Goal: Information Seeking & Learning: Check status

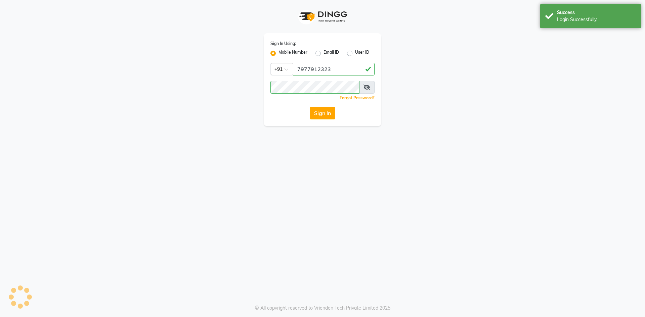
select select "551"
select select "service"
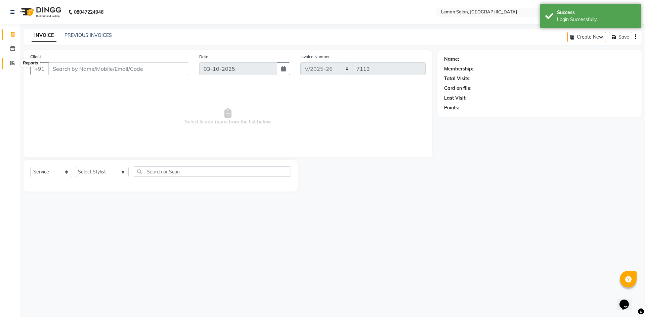
click at [11, 61] on icon at bounding box center [12, 62] width 5 height 5
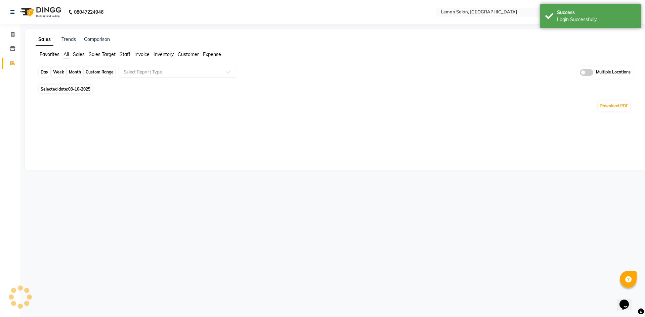
click at [41, 72] on div "Day" at bounding box center [44, 71] width 11 height 9
select select "10"
select select "2025"
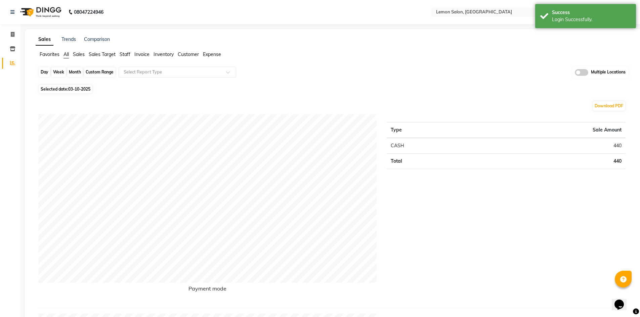
click at [42, 71] on div "Day" at bounding box center [44, 71] width 11 height 9
select select "10"
select select "2025"
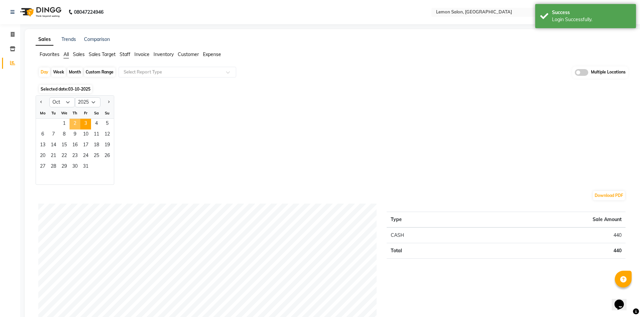
click at [76, 121] on span "2" at bounding box center [75, 124] width 11 height 11
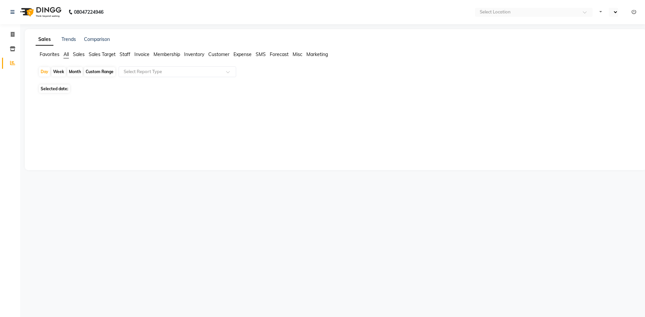
select select "en"
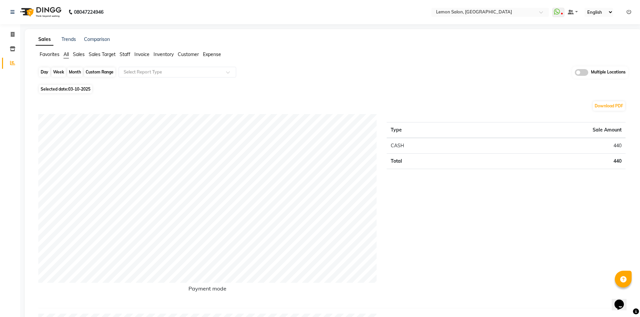
click at [44, 75] on div "Day" at bounding box center [44, 71] width 11 height 9
select select "10"
select select "2025"
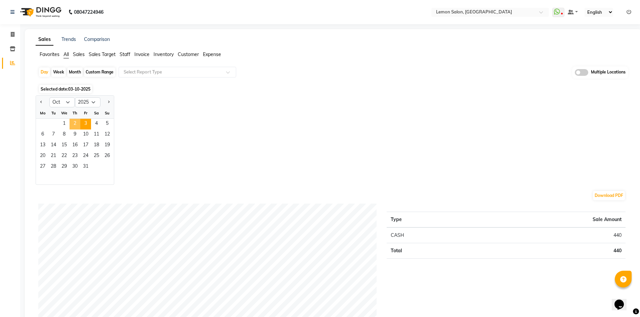
click at [73, 123] on span "2" at bounding box center [75, 124] width 11 height 11
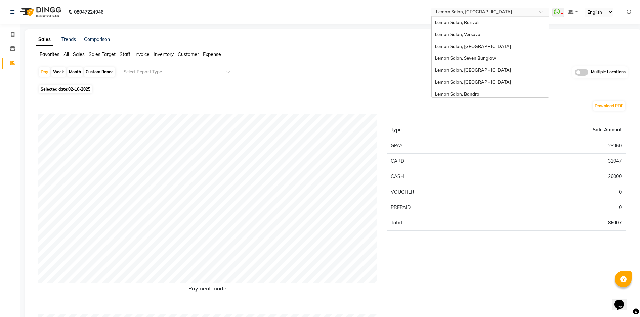
click at [505, 14] on input "text" at bounding box center [483, 12] width 97 height 7
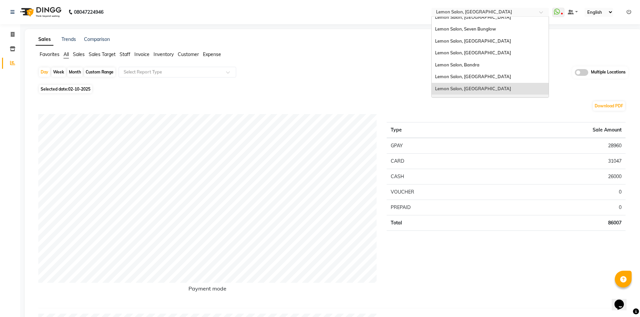
scroll to position [17, 0]
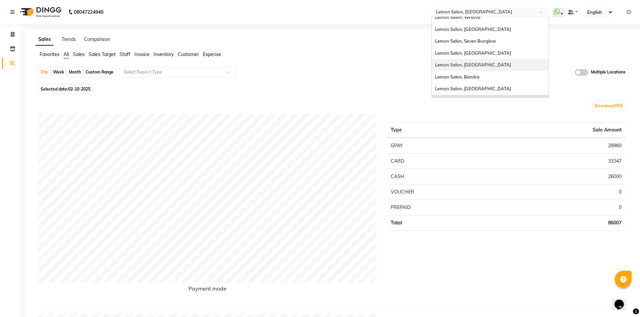
click at [476, 64] on span "Lemon Salon, [GEOGRAPHIC_DATA]" at bounding box center [473, 64] width 76 height 5
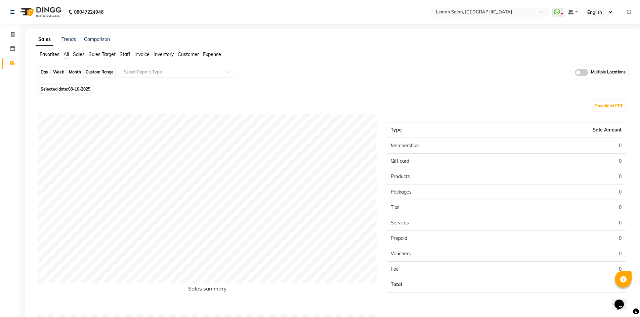
click at [46, 75] on div "Day" at bounding box center [44, 71] width 11 height 9
select select "10"
select select "2025"
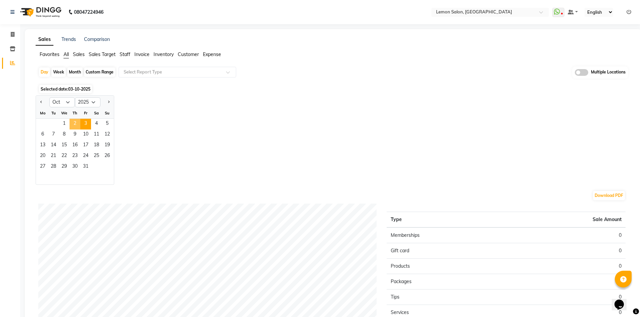
click at [73, 124] on span "2" at bounding box center [75, 124] width 11 height 11
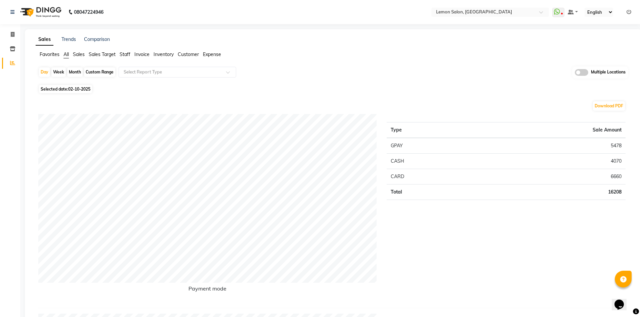
click at [611, 174] on td "6660" at bounding box center [550, 176] width 151 height 15
click at [12, 38] on span at bounding box center [13, 35] width 12 height 8
select select "569"
select select "service"
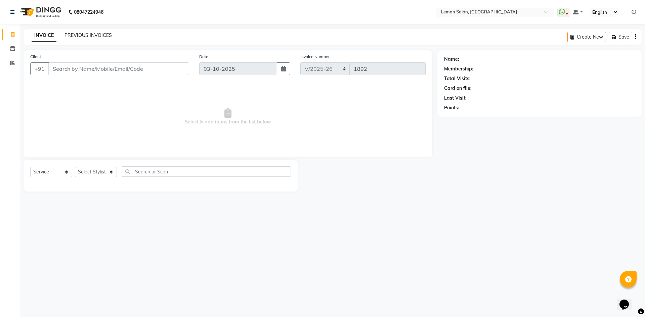
click at [84, 34] on link "PREVIOUS INVOICES" at bounding box center [87, 35] width 47 height 6
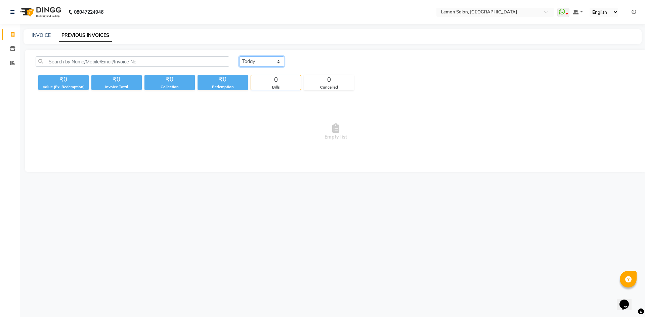
click at [260, 59] on select "Today Yesterday Custom Range" at bounding box center [261, 61] width 45 height 10
select select "yesterday"
click at [239, 56] on select "Today Yesterday Custom Range" at bounding box center [261, 61] width 45 height 10
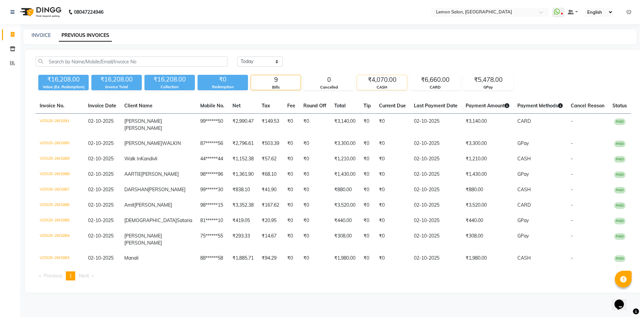
click at [386, 82] on div "₹4,070.00" at bounding box center [382, 79] width 50 height 9
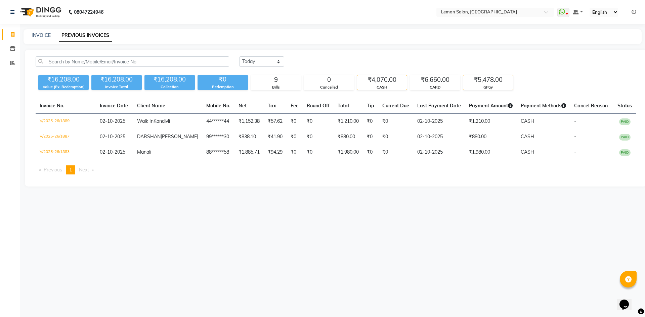
click at [484, 86] on div "GPay" at bounding box center [488, 88] width 50 height 6
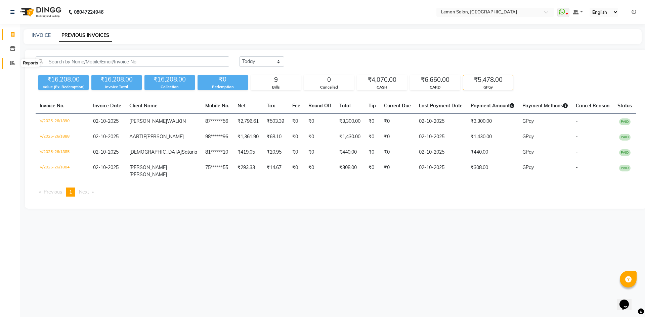
click at [11, 61] on icon at bounding box center [12, 62] width 5 height 5
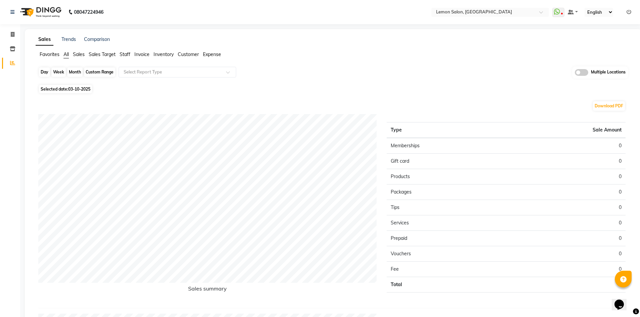
click at [43, 73] on div "Day" at bounding box center [44, 71] width 11 height 9
select select "10"
select select "2025"
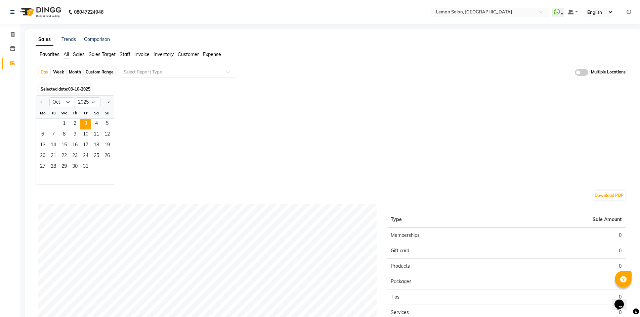
click at [482, 13] on input "text" at bounding box center [483, 12] width 97 height 7
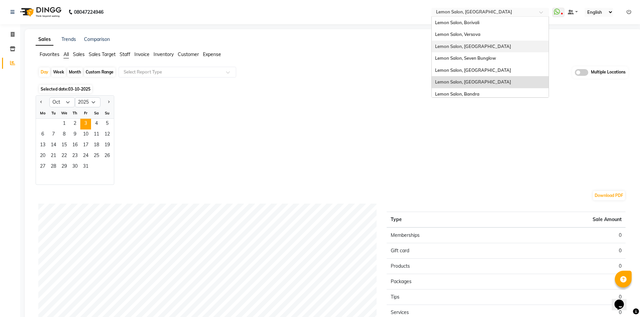
click at [487, 48] on div "Lemon Salon, [GEOGRAPHIC_DATA]" at bounding box center [490, 47] width 117 height 12
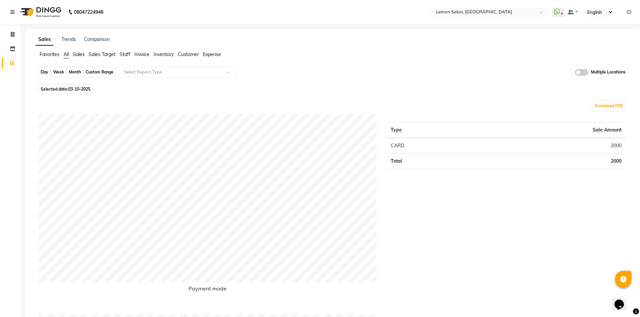
click at [45, 72] on div "Day" at bounding box center [44, 71] width 11 height 9
select select "10"
select select "2025"
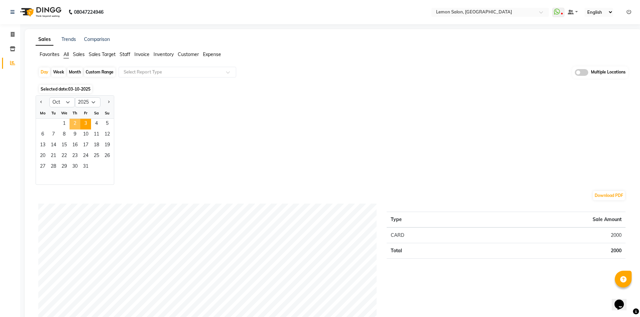
click at [75, 121] on span "2" at bounding box center [75, 124] width 11 height 11
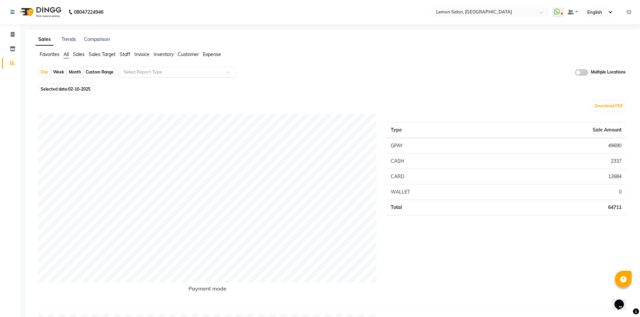
click at [148, 72] on input "text" at bounding box center [170, 72] width 97 height 7
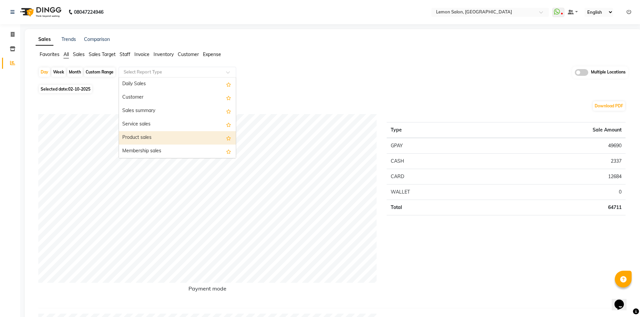
click at [161, 135] on div "Product sales" at bounding box center [177, 137] width 117 height 13
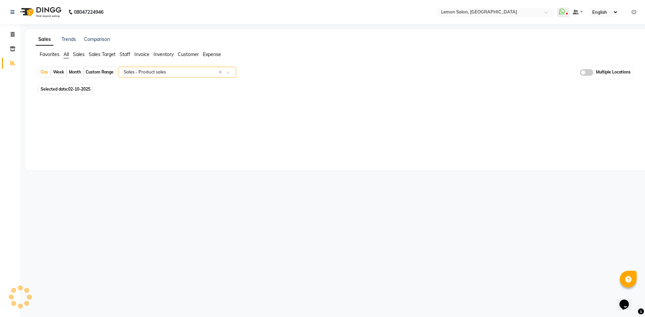
select select "full_report"
select select "csv"
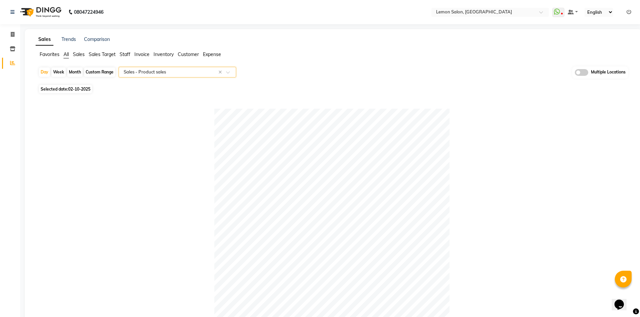
click at [99, 73] on div "Custom Range" at bounding box center [99, 71] width 31 height 9
select select "10"
select select "2025"
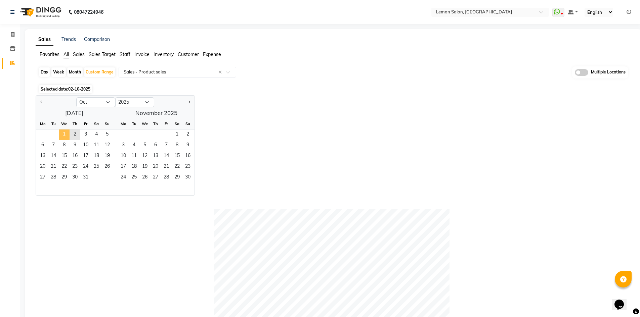
click at [62, 134] on span "1" at bounding box center [64, 135] width 11 height 11
click at [78, 134] on span "2" at bounding box center [75, 135] width 11 height 11
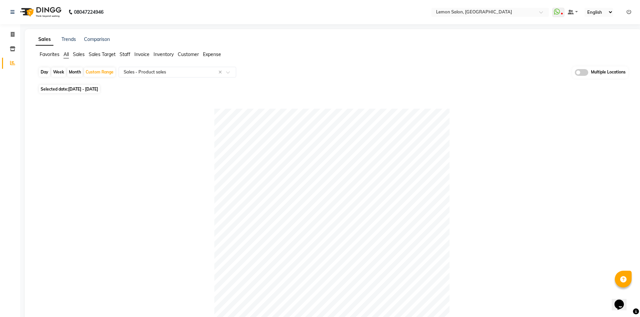
click at [64, 54] on span "All" at bounding box center [65, 54] width 5 height 6
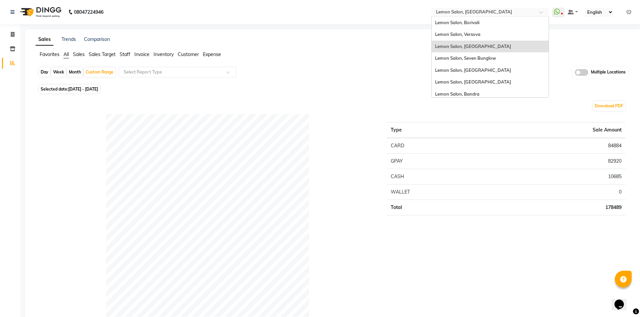
click at [503, 9] on input "text" at bounding box center [483, 12] width 97 height 7
click at [485, 82] on div "Lemon Salon, [GEOGRAPHIC_DATA]" at bounding box center [490, 82] width 117 height 12
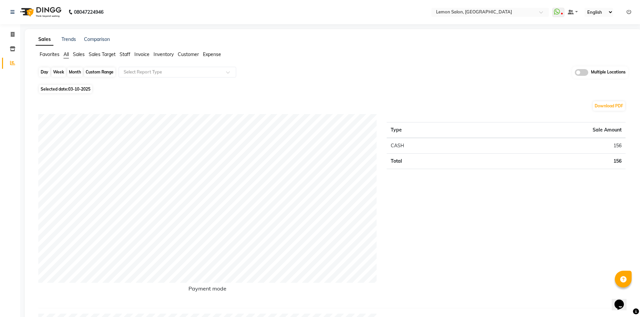
click at [41, 70] on div "Day" at bounding box center [44, 71] width 11 height 9
select select "10"
select select "2025"
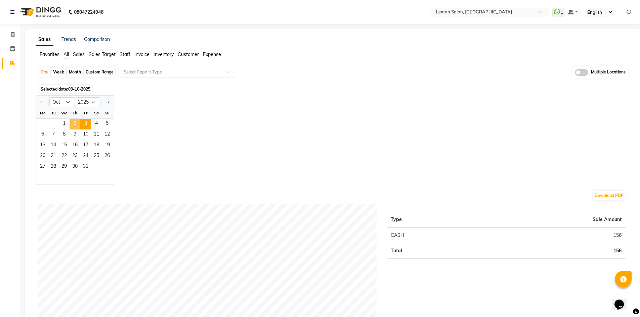
click at [74, 121] on span "2" at bounding box center [75, 124] width 11 height 11
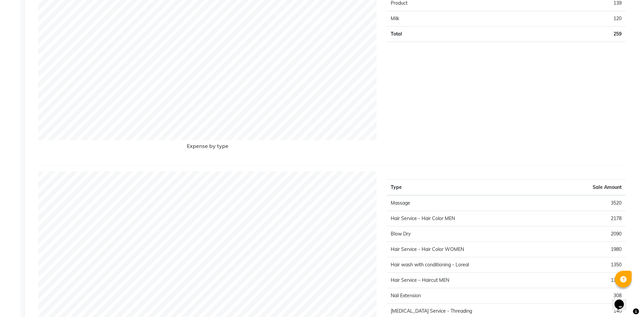
scroll to position [574, 0]
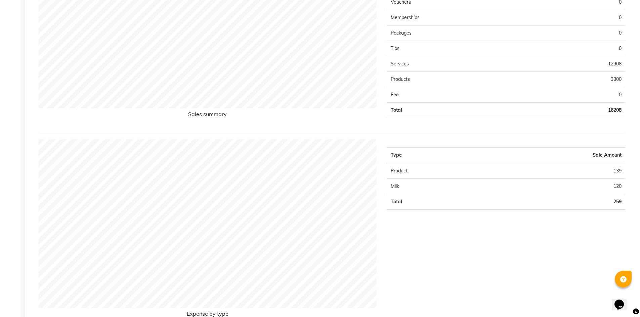
click at [618, 201] on td "259" at bounding box center [554, 201] width 143 height 15
copy td "259"
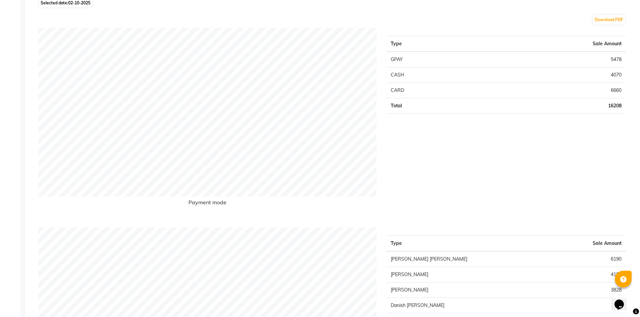
scroll to position [0, 0]
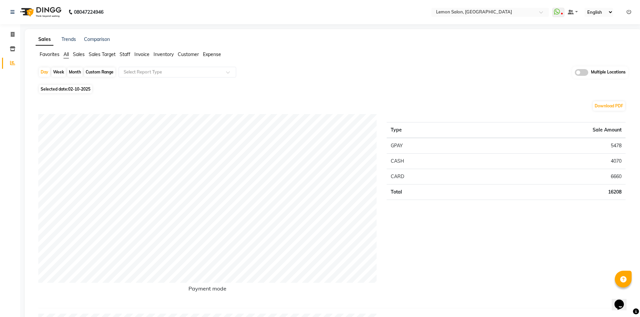
click at [98, 72] on div "Custom Range" at bounding box center [99, 71] width 31 height 9
select select "10"
select select "2025"
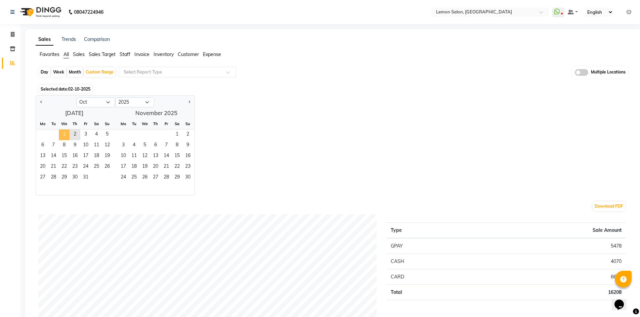
click at [60, 134] on span "1" at bounding box center [64, 135] width 11 height 11
click at [74, 132] on span "2" at bounding box center [75, 135] width 11 height 11
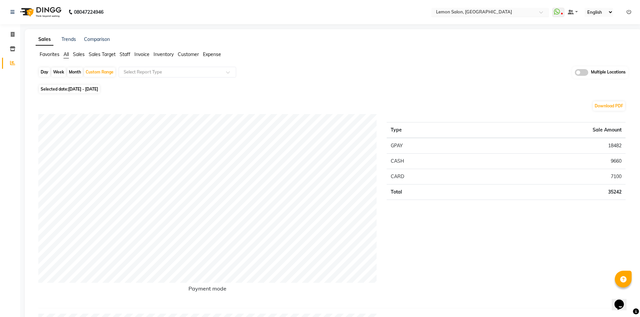
click at [463, 13] on input "text" at bounding box center [483, 12] width 97 height 7
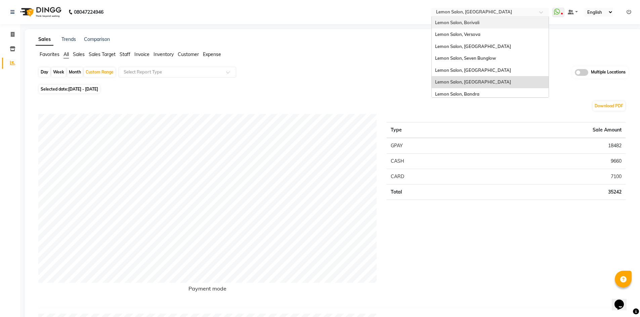
click at [472, 18] on div "Lemon Salon, Borivali" at bounding box center [490, 23] width 117 height 12
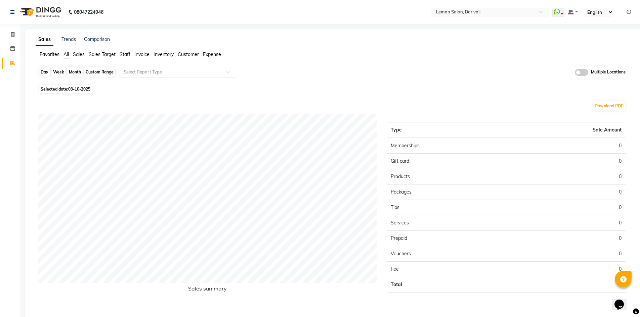
click at [43, 70] on div "Day" at bounding box center [44, 71] width 11 height 9
select select "10"
select select "2025"
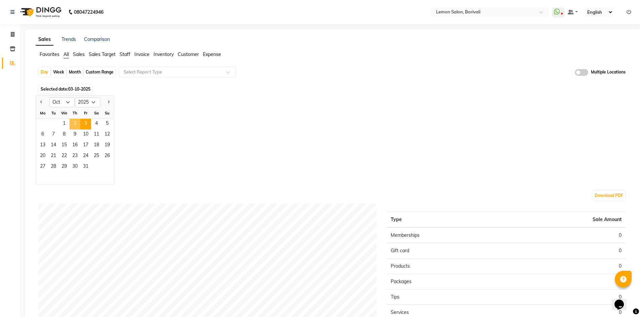
click at [76, 121] on span "2" at bounding box center [75, 124] width 11 height 11
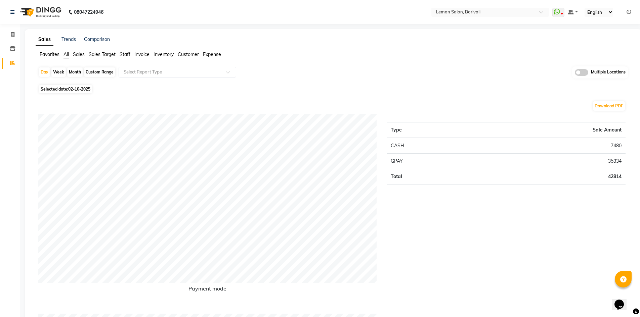
click at [611, 163] on td "35334" at bounding box center [550, 160] width 151 height 15
click at [530, 140] on td "7480" at bounding box center [550, 146] width 151 height 16
click at [474, 12] on input "text" at bounding box center [483, 12] width 97 height 7
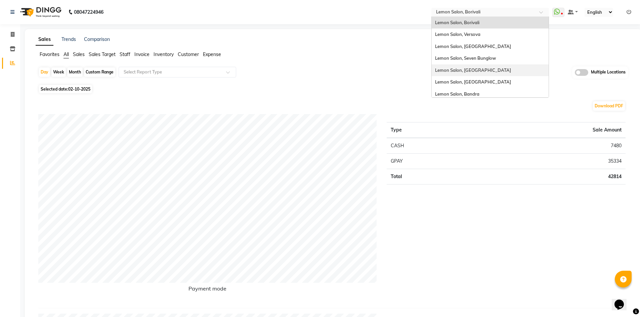
click at [475, 69] on span "Lemon Salon, [GEOGRAPHIC_DATA]" at bounding box center [473, 69] width 76 height 5
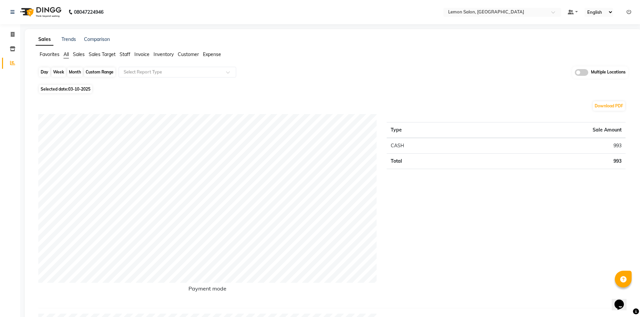
click at [43, 71] on div "Day" at bounding box center [44, 71] width 11 height 9
select select "10"
select select "2025"
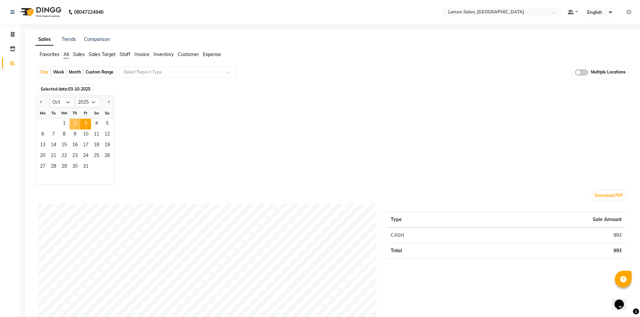
click at [73, 125] on span "2" at bounding box center [75, 124] width 11 height 11
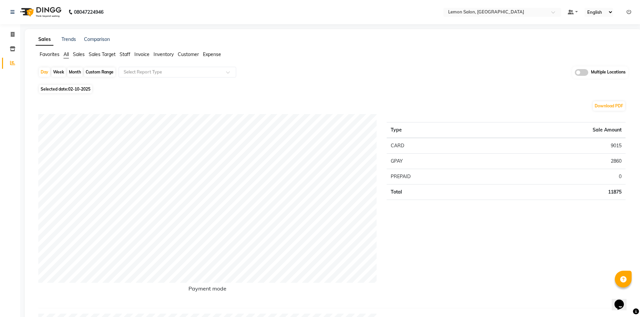
click at [108, 71] on div "Custom Range" at bounding box center [99, 71] width 31 height 9
select select "10"
select select "2025"
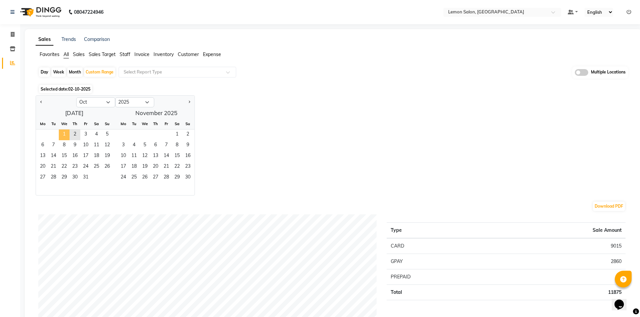
click at [66, 131] on span "1" at bounding box center [64, 135] width 11 height 11
click at [72, 131] on span "2" at bounding box center [75, 135] width 11 height 11
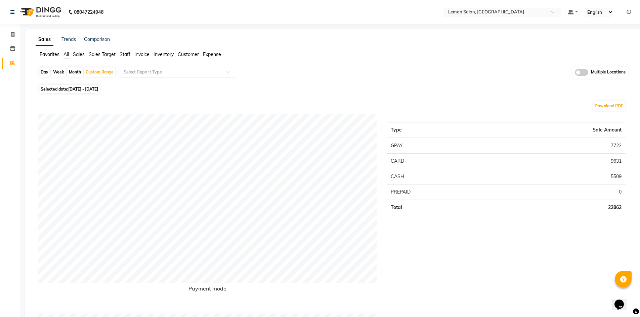
click at [498, 9] on input "text" at bounding box center [495, 12] width 97 height 7
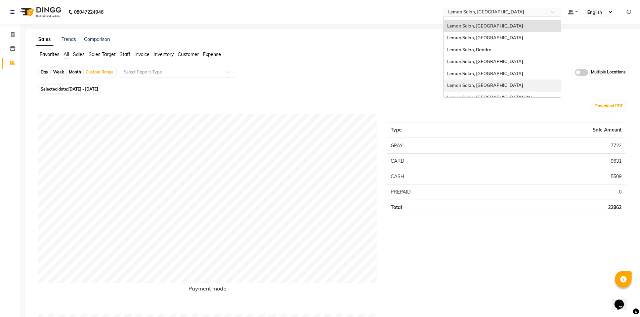
scroll to position [50, 0]
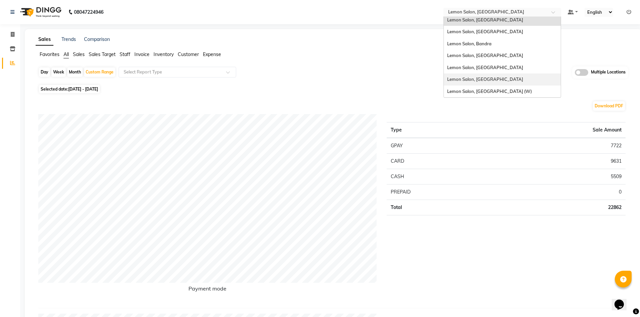
click at [491, 77] on span "Lemon Salon, [GEOGRAPHIC_DATA]" at bounding box center [485, 79] width 76 height 5
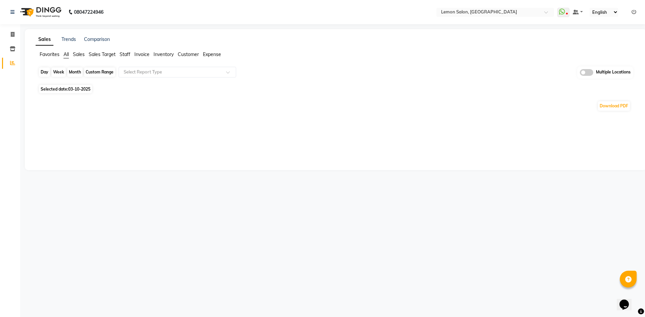
click at [43, 73] on div "Day" at bounding box center [44, 71] width 11 height 9
select select "10"
select select "2025"
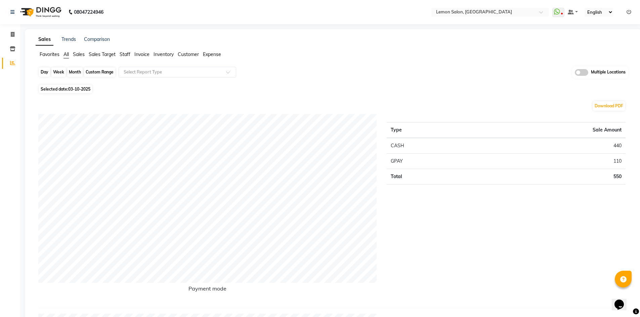
click at [45, 73] on div "Day" at bounding box center [44, 71] width 11 height 9
select select "10"
select select "2025"
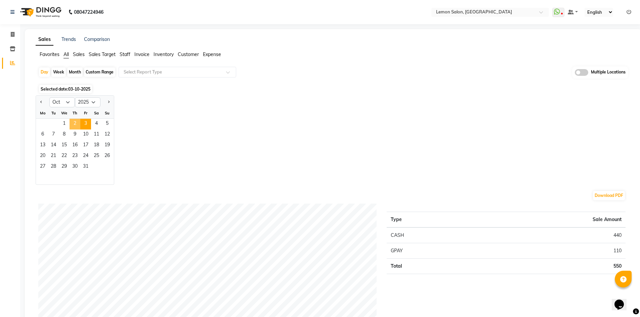
click at [73, 124] on span "2" at bounding box center [75, 124] width 11 height 11
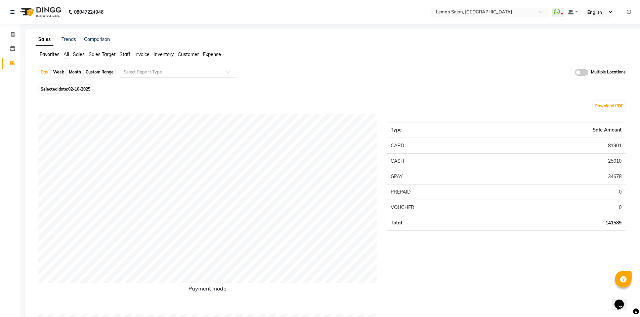
click at [166, 73] on input "text" at bounding box center [170, 72] width 97 height 7
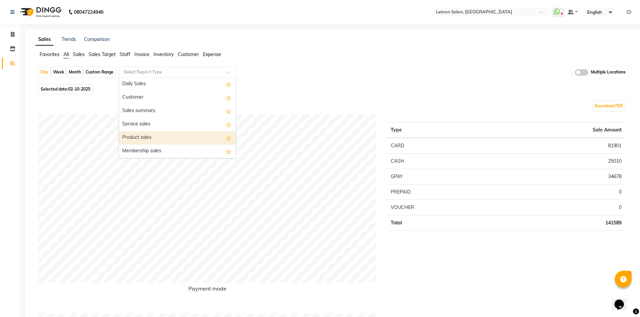
click at [165, 134] on div "Product sales" at bounding box center [177, 137] width 117 height 13
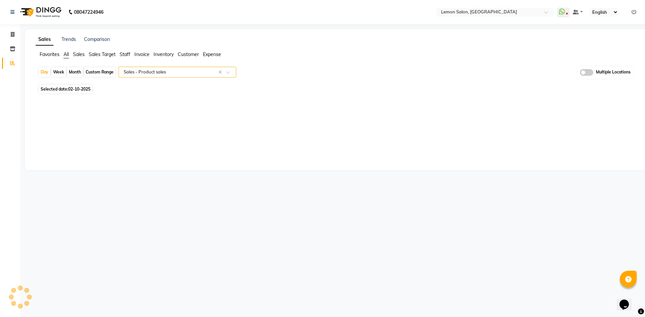
select select "full_report"
select select "csv"
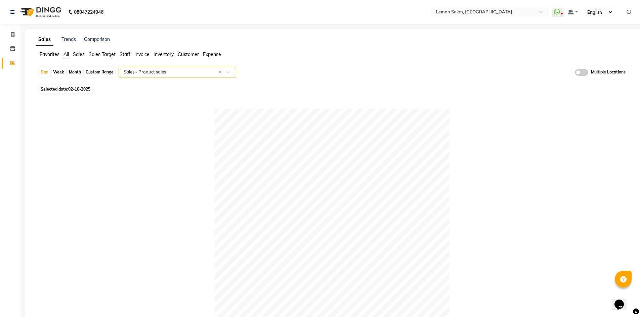
click at [102, 71] on div "Custom Range" at bounding box center [99, 71] width 31 height 9
select select "10"
select select "2025"
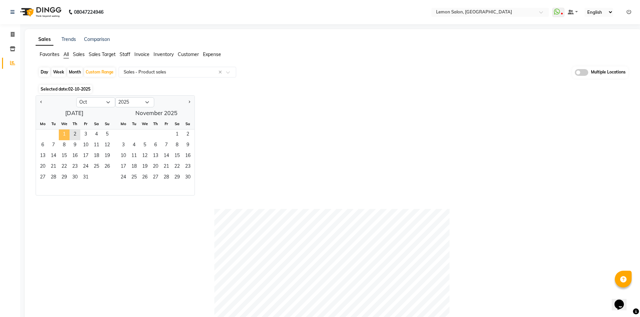
click at [62, 134] on span "1" at bounding box center [64, 135] width 11 height 11
click at [72, 133] on span "2" at bounding box center [75, 135] width 11 height 11
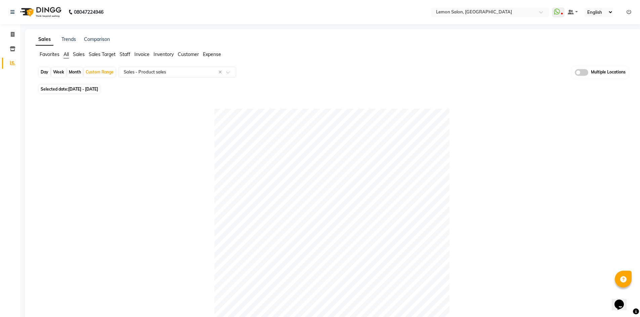
click at [68, 54] on span "All" at bounding box center [65, 54] width 5 height 6
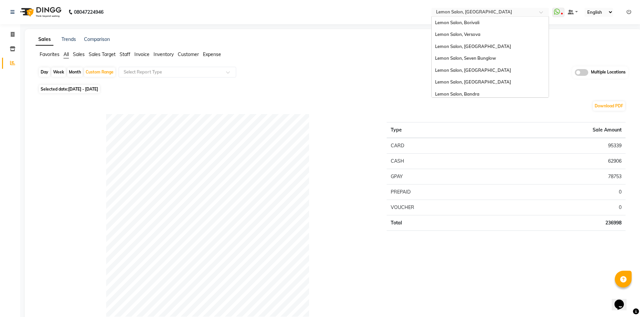
click at [481, 14] on input "text" at bounding box center [483, 12] width 97 height 7
click at [460, 37] on div "Lemon Salon, Versova" at bounding box center [490, 35] width 117 height 12
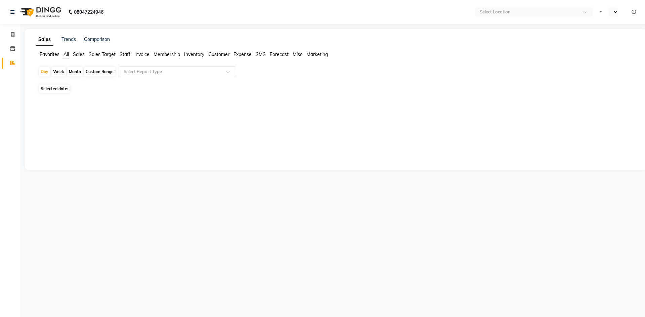
select select "en"
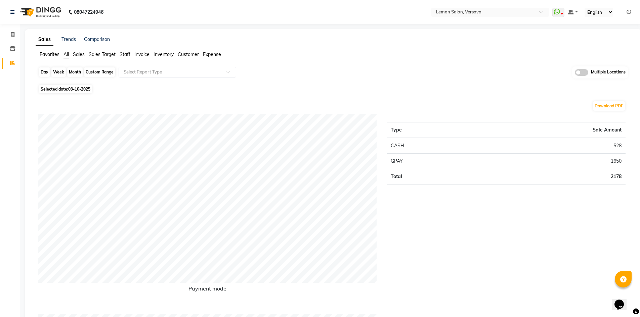
click at [44, 70] on div "Day" at bounding box center [44, 71] width 11 height 9
select select "10"
select select "2025"
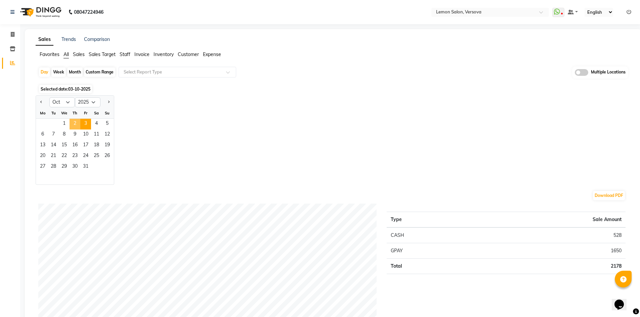
click at [76, 119] on span "2" at bounding box center [75, 124] width 11 height 11
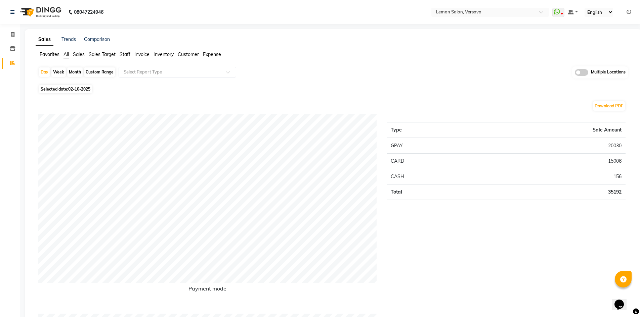
click at [607, 141] on td "20030" at bounding box center [550, 146] width 151 height 16
click at [609, 161] on td "15006" at bounding box center [550, 160] width 151 height 15
click at [60, 73] on div "Week" at bounding box center [58, 71] width 14 height 9
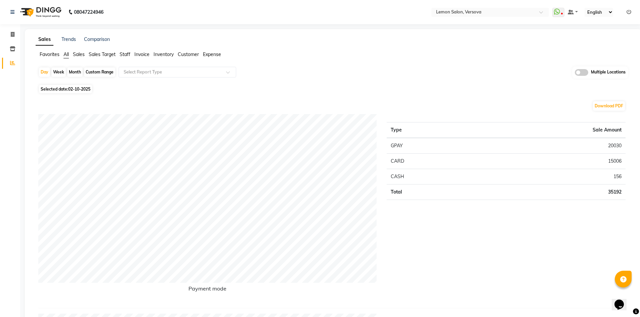
select select "10"
select select "2025"
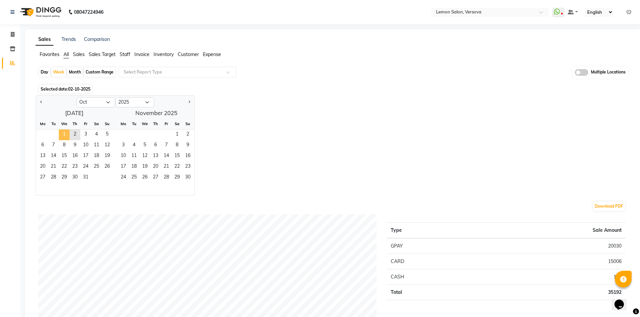
click at [61, 134] on span "1" at bounding box center [64, 135] width 11 height 11
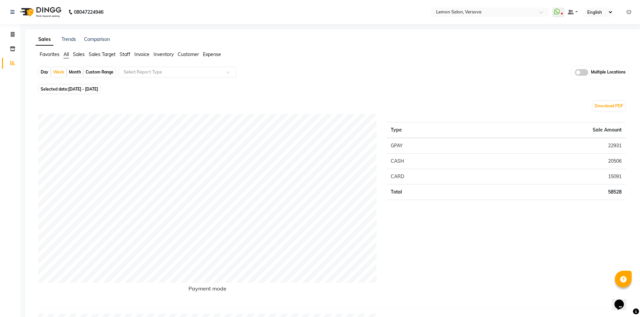
click at [106, 72] on div "Custom Range" at bounding box center [99, 71] width 31 height 9
select select "10"
select select "2025"
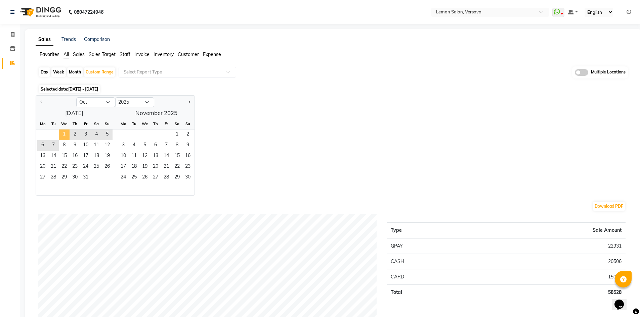
click at [62, 135] on span "1" at bounding box center [64, 135] width 11 height 11
click at [78, 134] on span "2" at bounding box center [75, 135] width 11 height 11
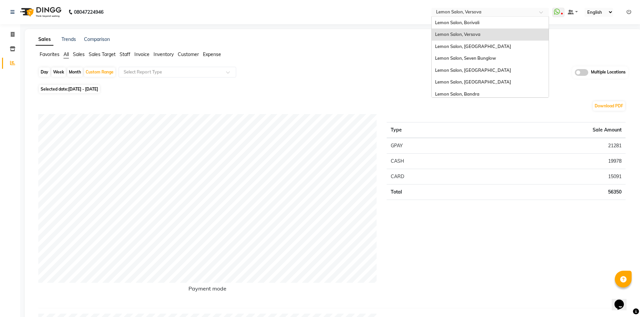
click at [489, 12] on input "text" at bounding box center [483, 12] width 97 height 7
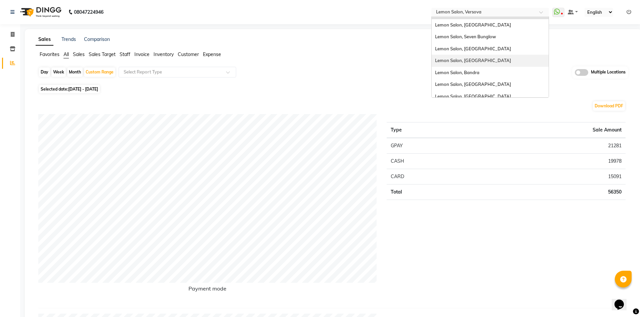
scroll to position [34, 0]
click at [476, 77] on div "Lemon Salon, Mira Road" at bounding box center [490, 72] width 117 height 12
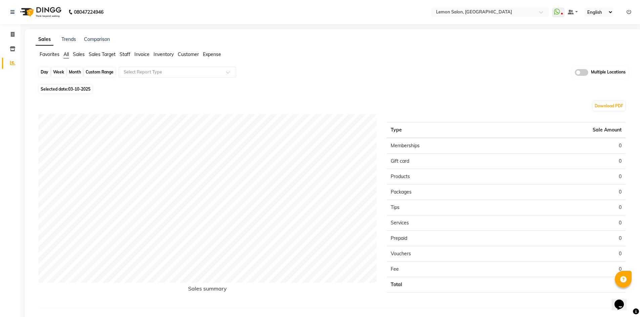
click at [43, 72] on div "Day" at bounding box center [44, 71] width 11 height 9
select select "10"
select select "2025"
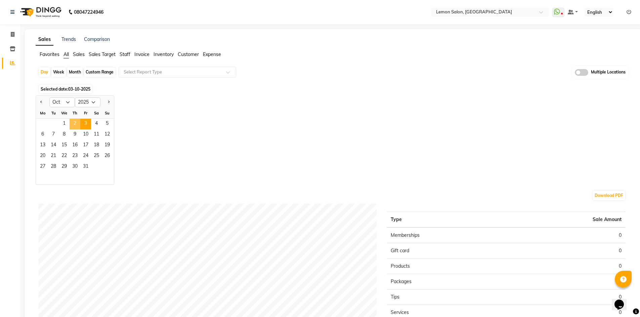
click at [71, 122] on span "2" at bounding box center [75, 124] width 11 height 11
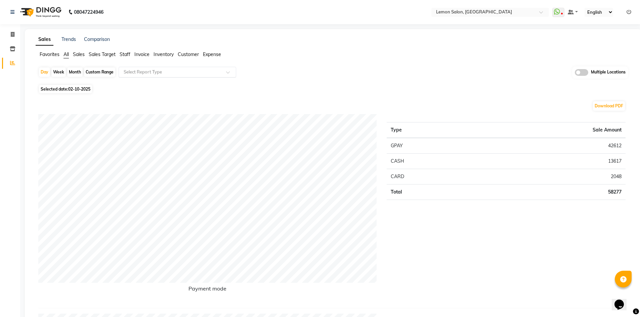
click at [176, 72] on input "text" at bounding box center [170, 72] width 97 height 7
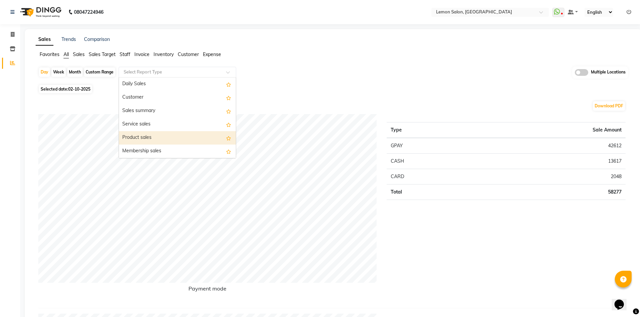
click at [173, 134] on div "Product sales" at bounding box center [177, 137] width 117 height 13
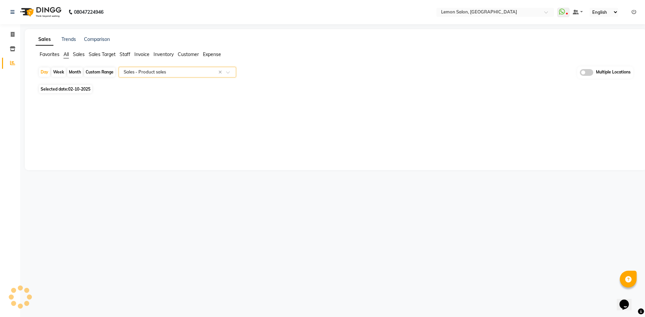
select select "full_report"
select select "csv"
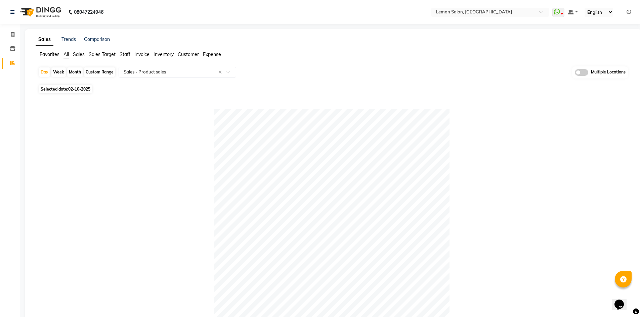
drag, startPoint x: 106, startPoint y: 74, endPoint x: 97, endPoint y: 83, distance: 12.1
click at [106, 74] on div "Custom Range" at bounding box center [99, 71] width 31 height 9
select select "10"
select select "2025"
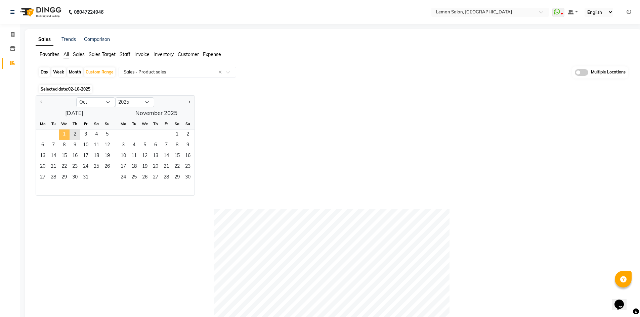
click at [62, 131] on span "1" at bounding box center [64, 135] width 11 height 11
click at [76, 133] on span "2" at bounding box center [75, 135] width 11 height 11
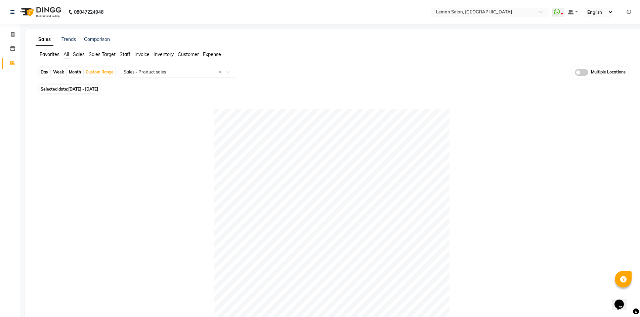
click at [66, 55] on span "All" at bounding box center [65, 54] width 5 height 6
click at [472, 6] on nav "08047224946 Select Location × Lemon Salon, Mira Road WhatsApp Status ✕ Status: …" at bounding box center [320, 12] width 640 height 24
click at [471, 10] on input "text" at bounding box center [483, 12] width 97 height 7
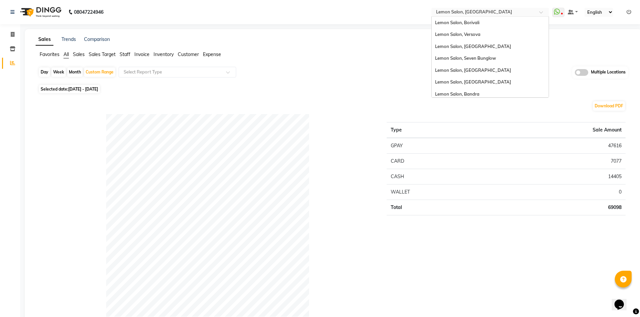
scroll to position [51, 0]
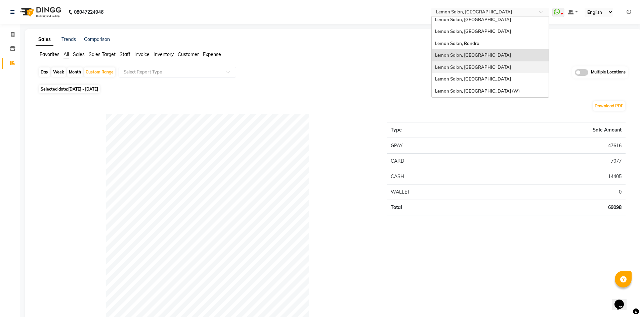
click at [486, 66] on span "Lemon Salon, [GEOGRAPHIC_DATA]" at bounding box center [473, 66] width 76 height 5
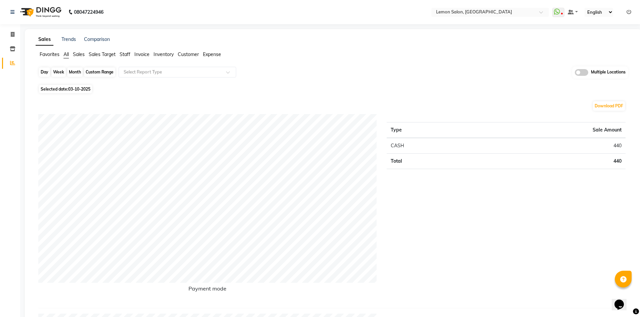
click at [44, 71] on div "Day" at bounding box center [44, 71] width 11 height 9
select select "10"
select select "2025"
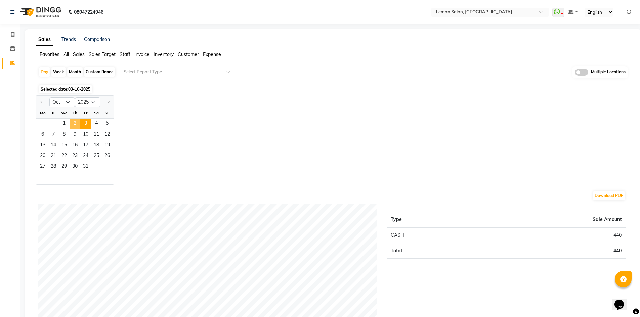
click at [74, 123] on span "2" at bounding box center [75, 124] width 11 height 11
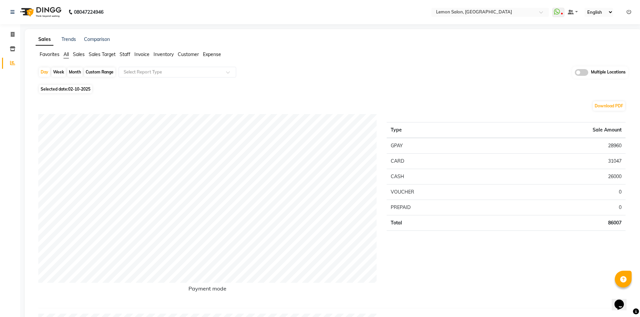
click at [99, 73] on div "Custom Range" at bounding box center [99, 71] width 31 height 9
select select "10"
select select "2025"
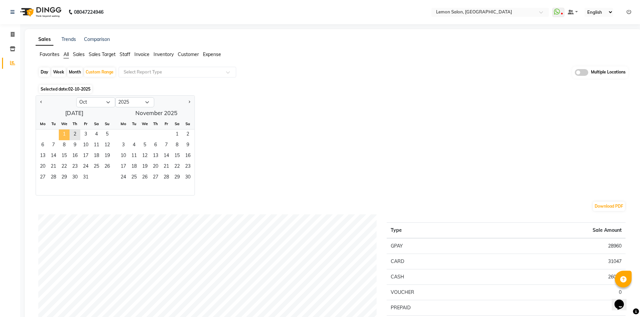
drag, startPoint x: 61, startPoint y: 134, endPoint x: 69, endPoint y: 134, distance: 7.4
click at [62, 134] on span "1" at bounding box center [64, 135] width 11 height 11
click at [77, 134] on span "2" at bounding box center [75, 135] width 11 height 11
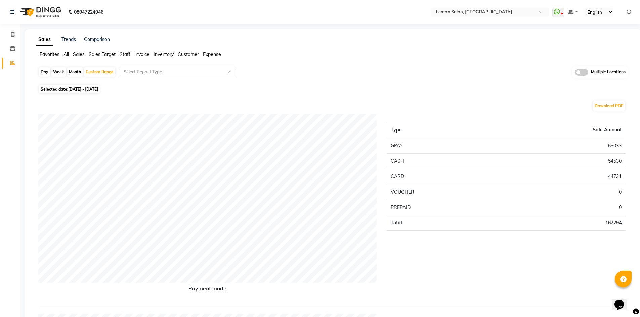
click at [611, 220] on td "167294" at bounding box center [561, 222] width 129 height 15
click at [612, 220] on td "167294" at bounding box center [561, 222] width 129 height 15
copy td "167294"
click at [491, 11] on input "text" at bounding box center [483, 12] width 97 height 7
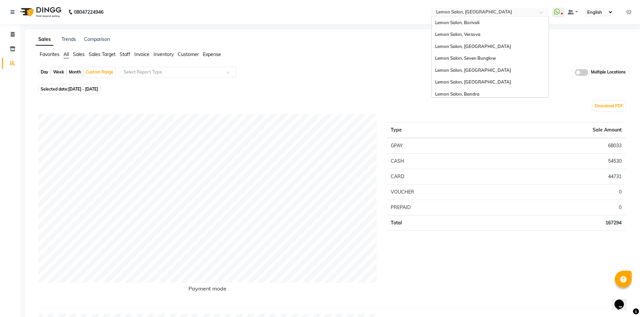
scroll to position [51, 0]
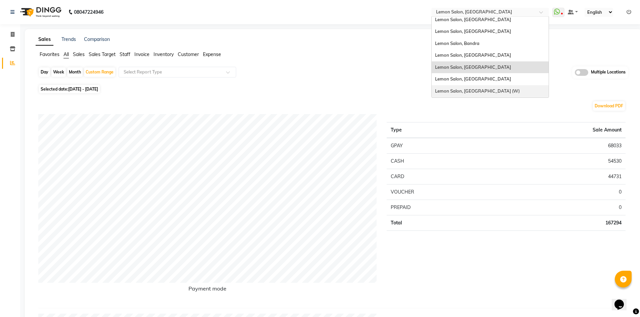
click at [497, 92] on div "Lemon Salon, [GEOGRAPHIC_DATA] (W)" at bounding box center [490, 91] width 117 height 12
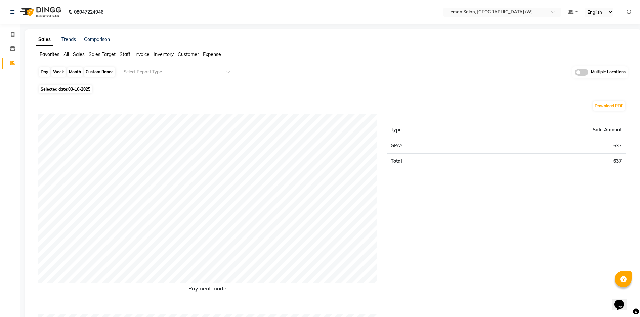
click at [43, 70] on div "Day" at bounding box center [44, 71] width 11 height 9
select select "10"
select select "2025"
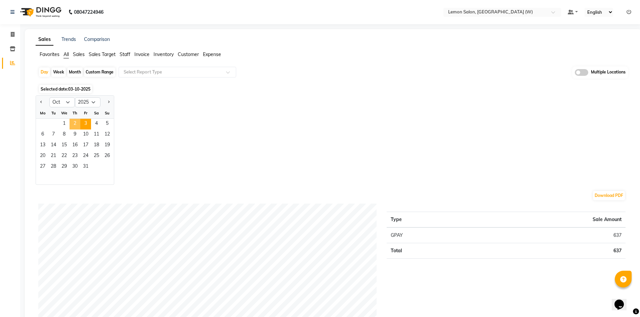
click at [71, 125] on span "2" at bounding box center [75, 124] width 11 height 11
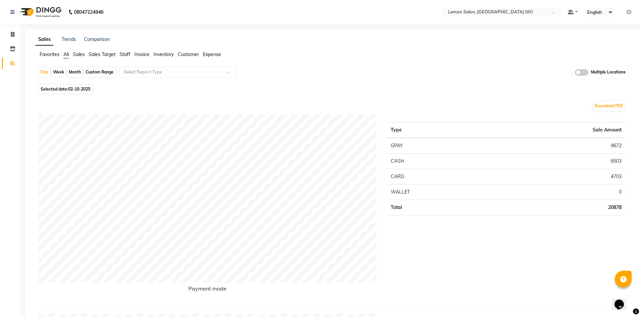
click at [105, 68] on div "Custom Range" at bounding box center [99, 71] width 31 height 9
select select "10"
select select "2025"
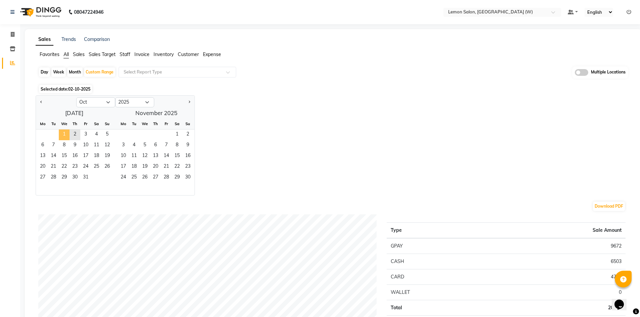
click at [60, 136] on span "1" at bounding box center [64, 135] width 11 height 11
click at [74, 134] on span "2" at bounding box center [75, 135] width 11 height 11
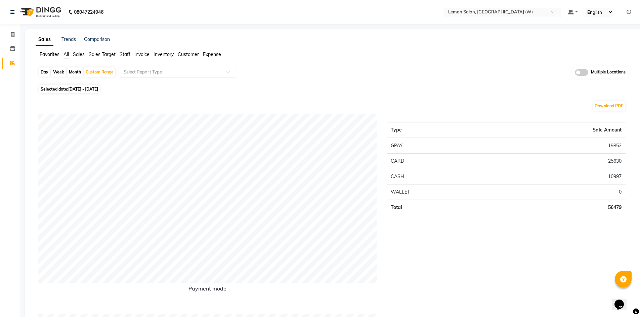
click at [518, 8] on div "Select Location × Lemon Salon, Goregaon (W)" at bounding box center [502, 12] width 118 height 9
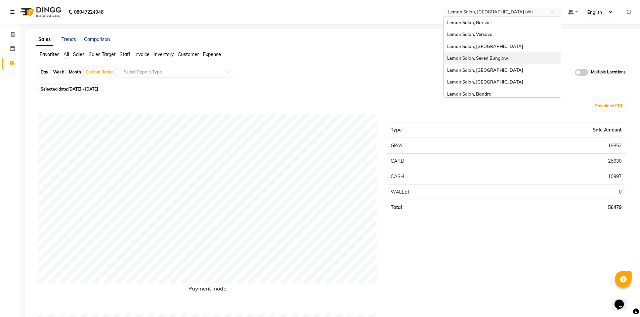
click at [494, 59] on span "Lemon Salon, Seven Bunglow" at bounding box center [477, 57] width 61 height 5
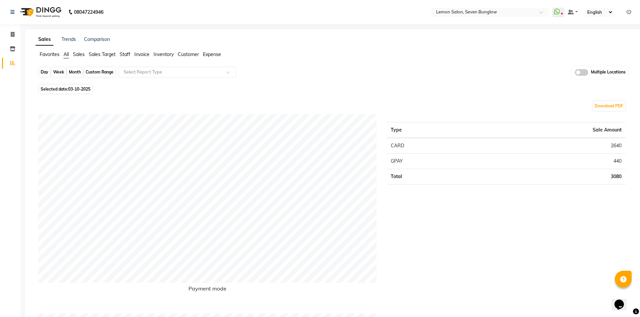
click at [41, 72] on div "Day" at bounding box center [44, 71] width 11 height 9
select select "10"
select select "2025"
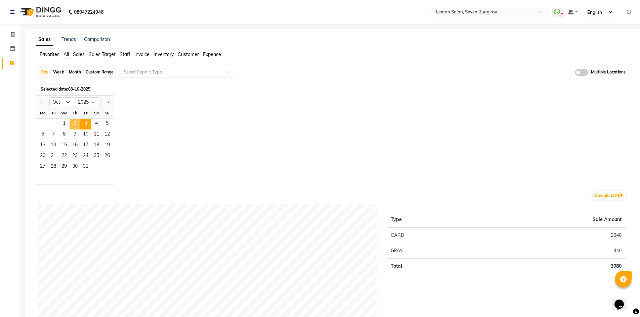
click at [72, 124] on span "2" at bounding box center [75, 124] width 11 height 11
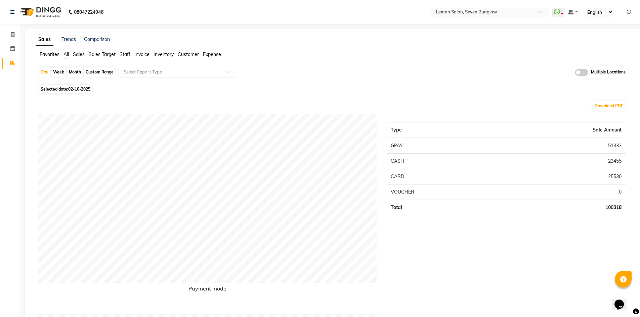
click at [102, 74] on div "Custom Range" at bounding box center [99, 71] width 31 height 9
select select "10"
select select "2025"
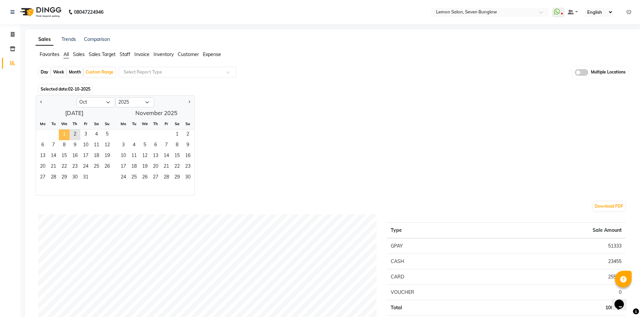
click at [63, 133] on span "1" at bounding box center [64, 135] width 11 height 11
click at [72, 133] on span "2" at bounding box center [75, 135] width 11 height 11
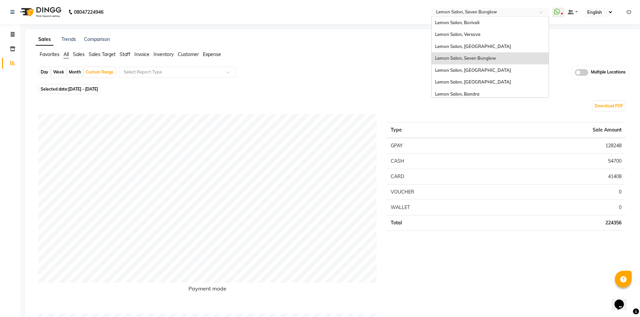
click at [475, 15] on input "text" at bounding box center [483, 12] width 97 height 7
click at [476, 90] on div "Lemon Salon, Bandra" at bounding box center [490, 94] width 117 height 12
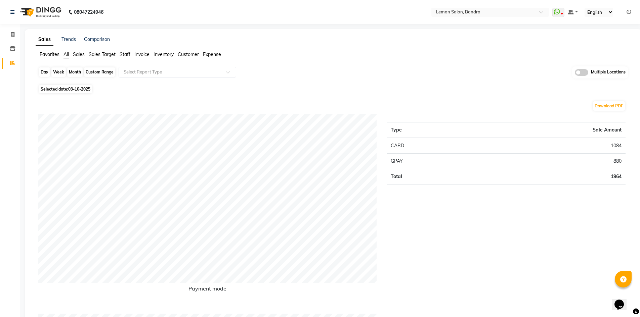
click at [46, 72] on div "Day" at bounding box center [44, 71] width 11 height 9
select select "10"
select select "2025"
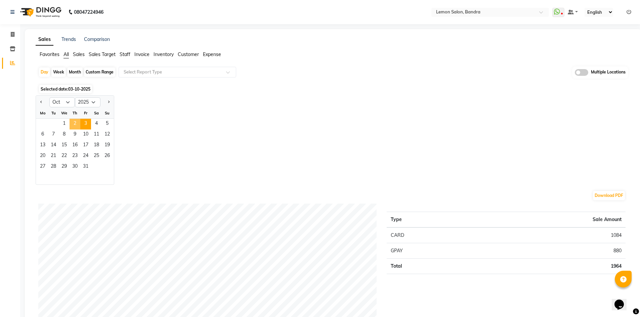
click at [73, 120] on span "2" at bounding box center [75, 124] width 11 height 11
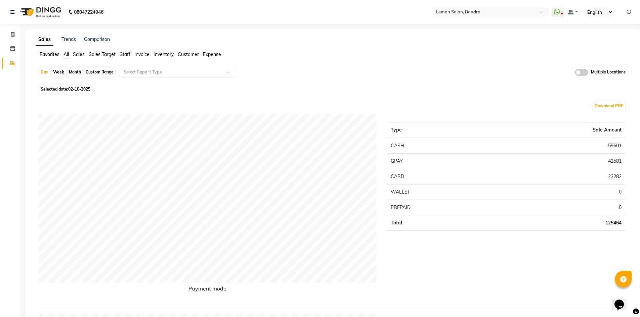
click at [614, 159] on td "42581" at bounding box center [557, 160] width 136 height 15
click at [611, 144] on td "59601" at bounding box center [557, 146] width 136 height 16
click at [611, 177] on td "23282" at bounding box center [557, 176] width 136 height 15
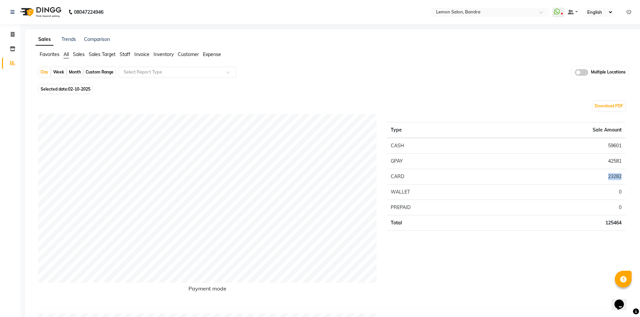
click at [611, 177] on td "23282" at bounding box center [557, 176] width 136 height 15
click at [608, 145] on td "59601" at bounding box center [557, 146] width 136 height 16
copy td "59601"
click at [138, 73] on input "text" at bounding box center [170, 72] width 97 height 7
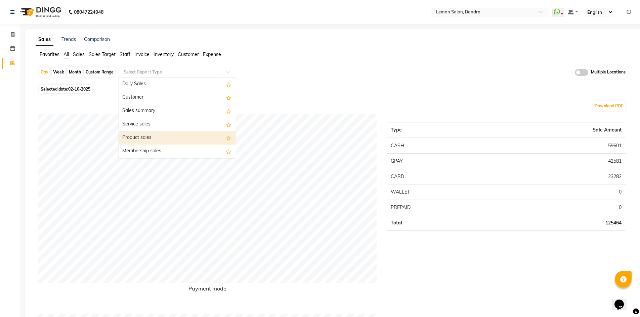
click at [151, 136] on div "Product sales" at bounding box center [177, 137] width 117 height 13
select select "full_report"
select select "csv"
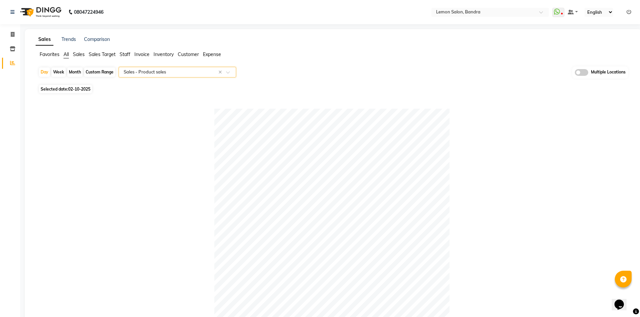
click at [110, 69] on div "Custom Range" at bounding box center [99, 71] width 31 height 9
select select "10"
select select "2025"
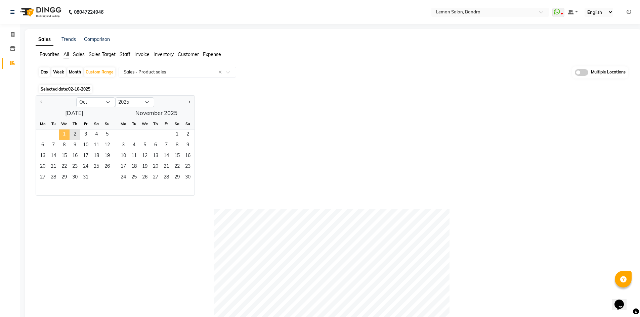
click at [62, 132] on span "1" at bounding box center [64, 135] width 11 height 11
click at [76, 135] on span "2" at bounding box center [75, 135] width 11 height 11
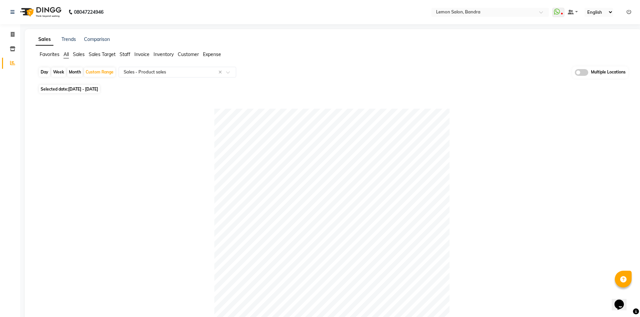
click at [68, 52] on span "All" at bounding box center [65, 54] width 5 height 6
click at [614, 223] on td "125464" at bounding box center [557, 222] width 136 height 15
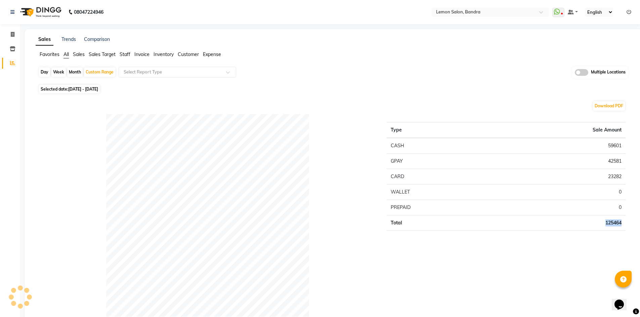
click at [614, 223] on td "125464" at bounding box center [557, 222] width 136 height 15
copy td "125464"
click at [42, 73] on div "Day" at bounding box center [44, 71] width 11 height 9
select select "10"
select select "2025"
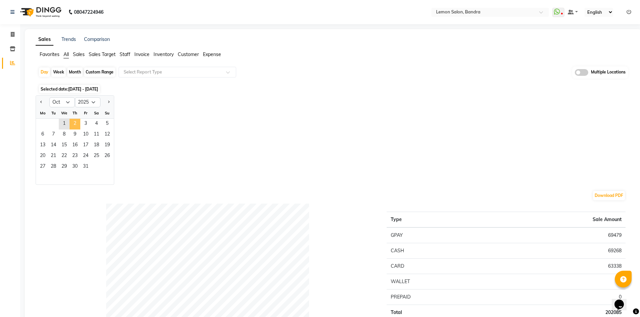
click at [77, 124] on span "2" at bounding box center [75, 124] width 11 height 11
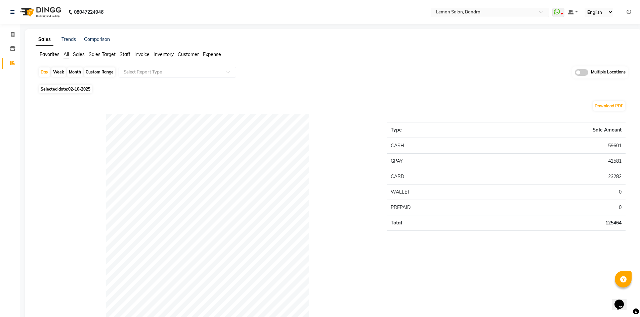
click at [477, 10] on input "text" at bounding box center [483, 12] width 97 height 7
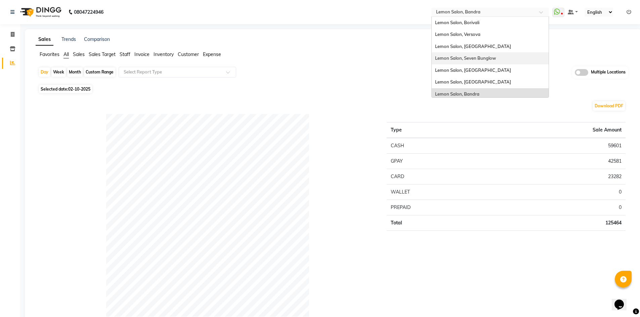
click at [480, 60] on span "Lemon Salon, Seven Bunglow" at bounding box center [465, 57] width 61 height 5
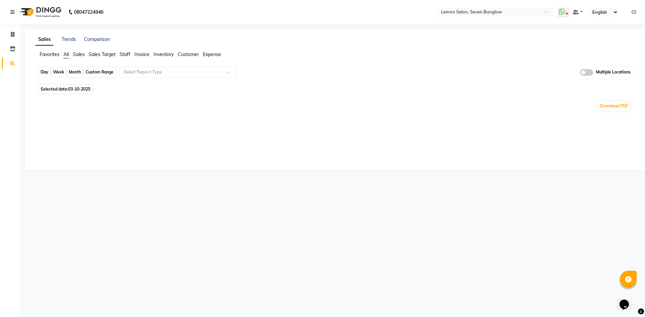
click at [40, 71] on div "Day" at bounding box center [44, 71] width 11 height 9
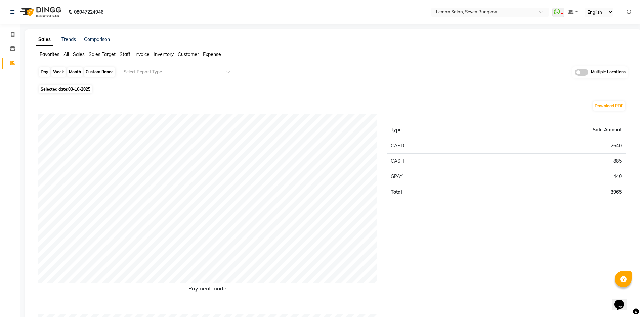
click at [48, 70] on div "Day" at bounding box center [44, 71] width 11 height 9
select select "10"
select select "2025"
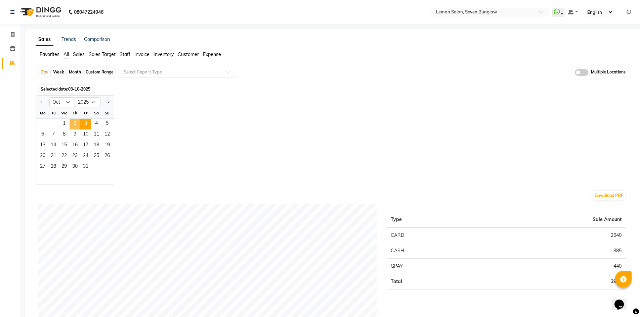
click at [76, 126] on span "2" at bounding box center [75, 124] width 11 height 11
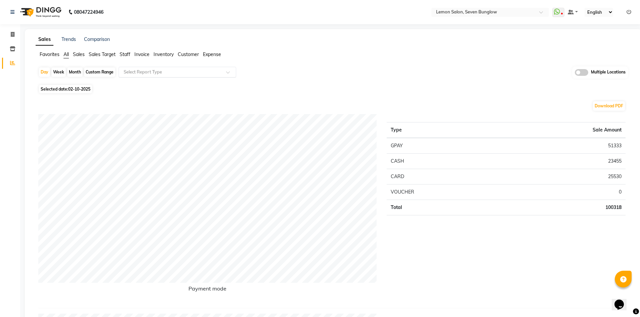
click at [171, 69] on input "text" at bounding box center [170, 72] width 97 height 7
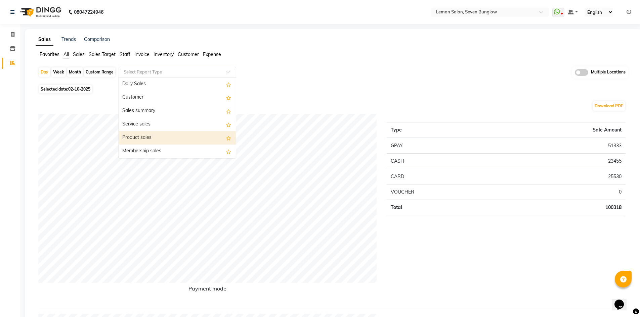
click at [165, 141] on div "Product sales" at bounding box center [177, 137] width 117 height 13
select select "full_report"
select select "csv"
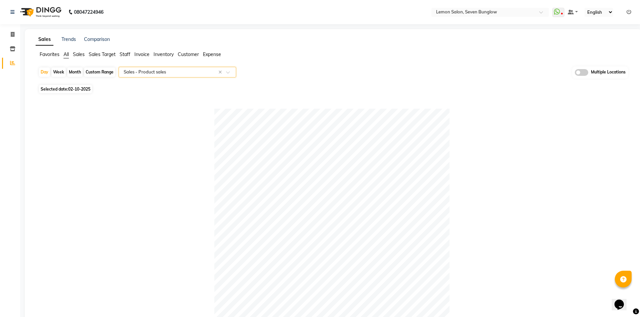
click at [99, 71] on div "Custom Range" at bounding box center [99, 71] width 31 height 9
select select "10"
select select "2025"
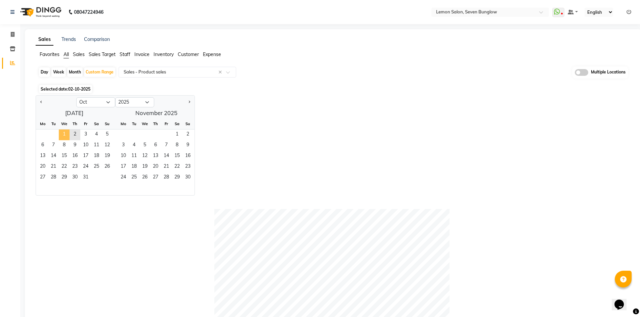
click at [65, 133] on span "1" at bounding box center [64, 135] width 11 height 11
click at [75, 133] on span "2" at bounding box center [75, 135] width 11 height 11
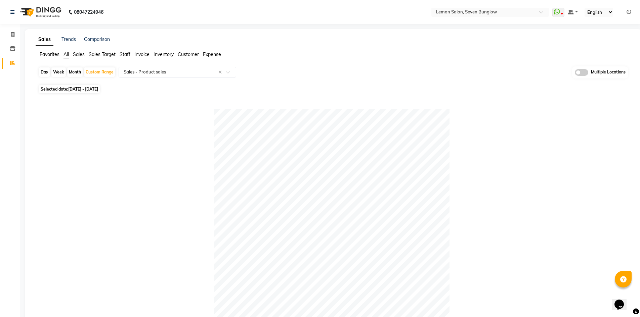
click at [66, 54] on span "All" at bounding box center [65, 54] width 5 height 6
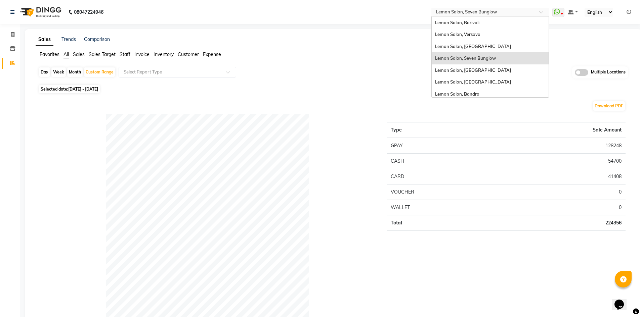
click at [492, 12] on input "text" at bounding box center [483, 12] width 97 height 7
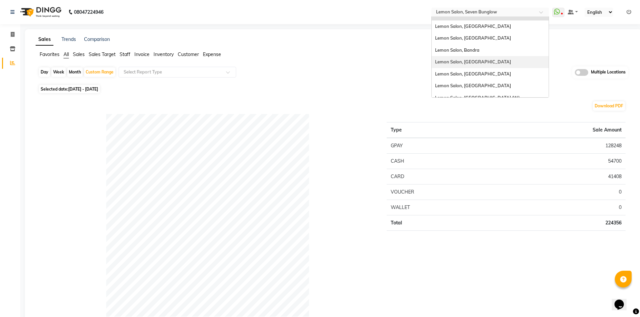
scroll to position [50, 0]
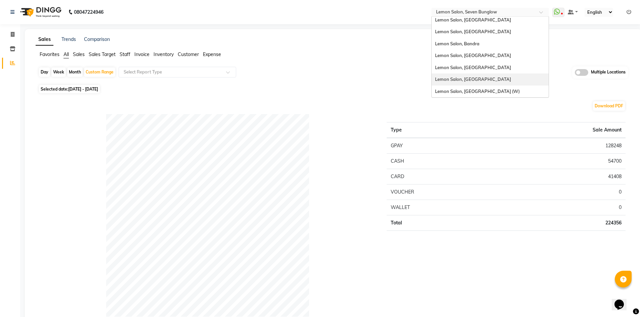
click at [484, 83] on div "Lemon Salon, [GEOGRAPHIC_DATA]" at bounding box center [490, 80] width 117 height 12
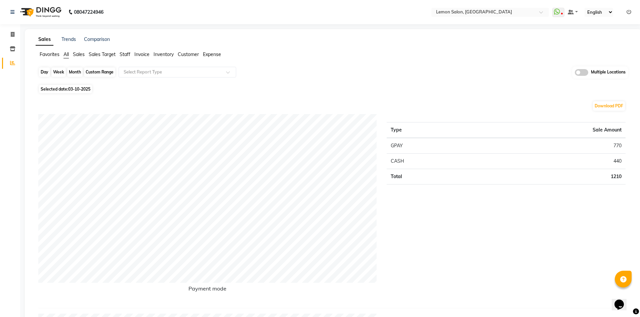
click at [44, 73] on div "Day" at bounding box center [44, 71] width 11 height 9
select select "10"
select select "2025"
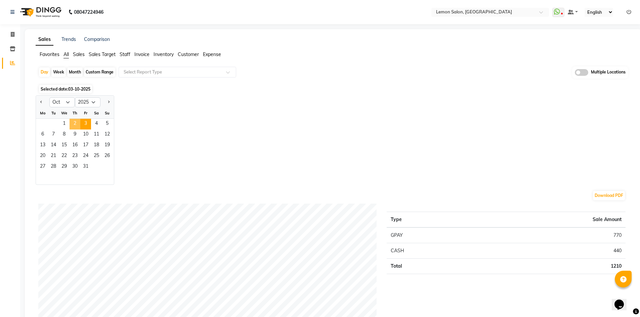
click at [75, 122] on span "2" at bounding box center [75, 124] width 11 height 11
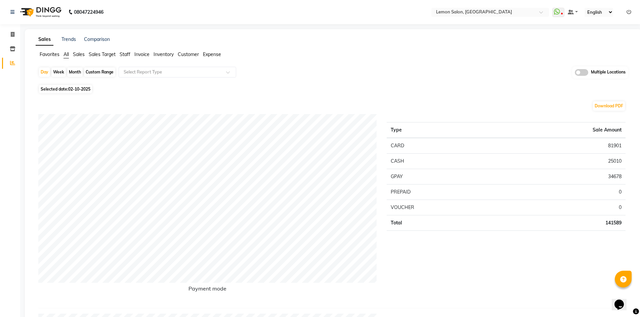
click at [105, 74] on div "Custom Range" at bounding box center [99, 71] width 31 height 9
select select "10"
select select "2025"
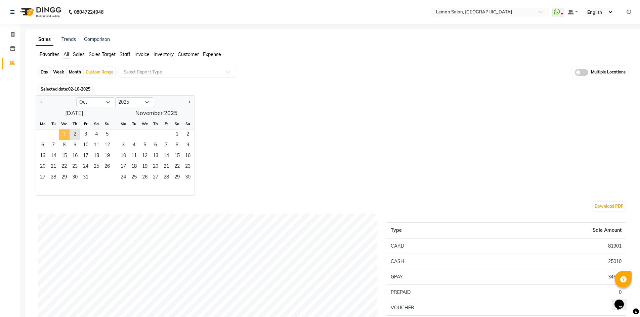
click at [59, 134] on span "1" at bounding box center [64, 135] width 11 height 11
click at [71, 134] on span "2" at bounding box center [75, 135] width 11 height 11
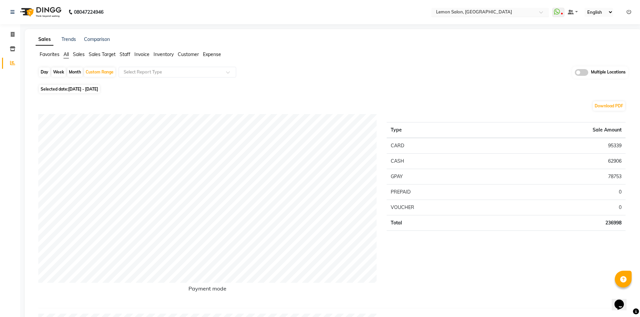
click at [474, 13] on input "text" at bounding box center [483, 12] width 97 height 7
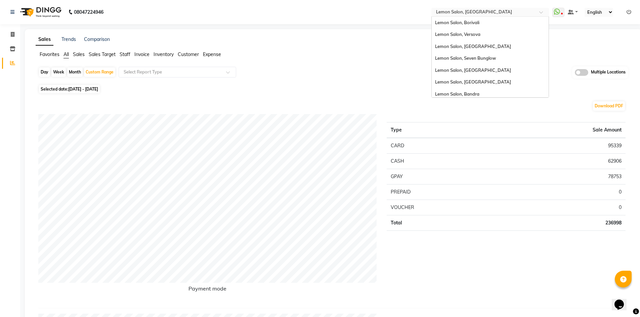
scroll to position [51, 0]
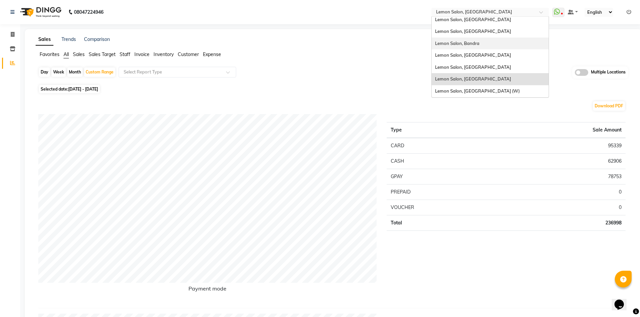
click at [468, 39] on div "Lemon Salon, Bandra" at bounding box center [490, 44] width 117 height 12
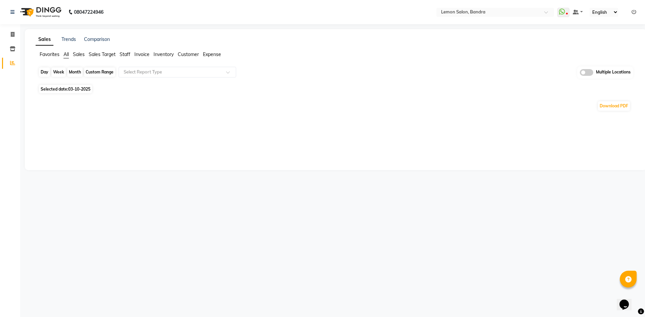
click at [42, 73] on div "Day" at bounding box center [44, 71] width 11 height 9
select select "10"
select select "2025"
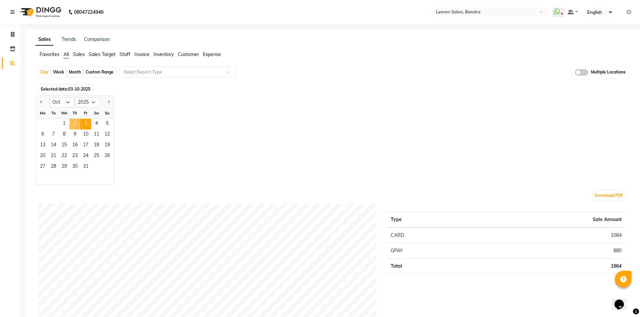
click at [75, 123] on span "2" at bounding box center [75, 124] width 11 height 11
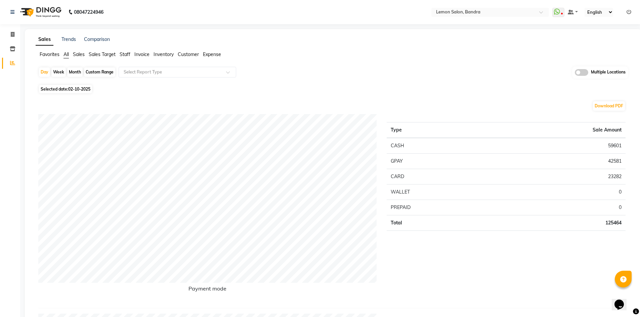
click at [609, 167] on td "42581" at bounding box center [557, 160] width 136 height 15
click at [14, 36] on icon at bounding box center [13, 34] width 4 height 5
select select "563"
select select "service"
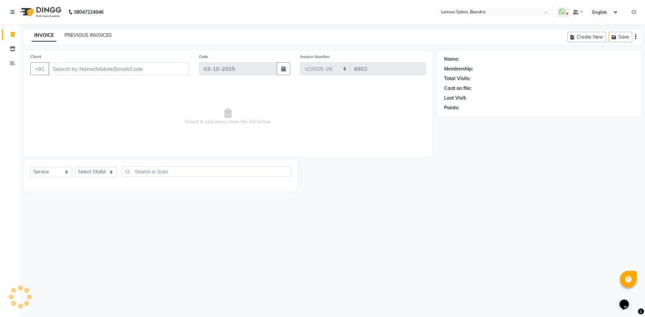
click at [81, 36] on link "PREVIOUS INVOICES" at bounding box center [87, 35] width 47 height 6
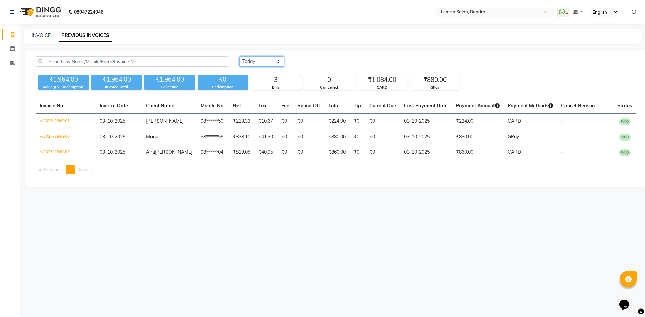
click at [265, 63] on select "Today Yesterday Custom Range" at bounding box center [261, 61] width 45 height 10
select select "[DATE]"
click at [239, 56] on select "[DATE] [DATE] Custom Range" at bounding box center [261, 61] width 45 height 10
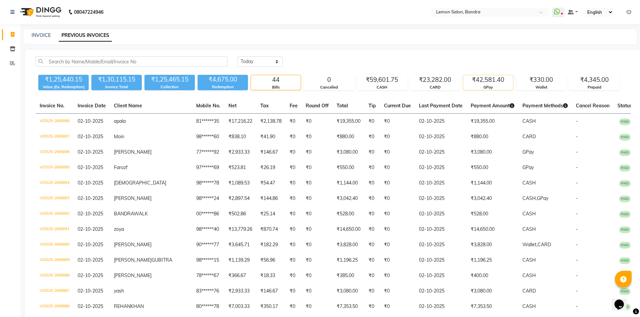
click at [487, 86] on div "GPay" at bounding box center [488, 88] width 50 height 6
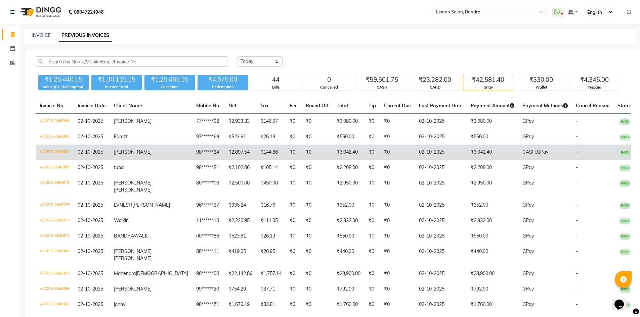
click at [467, 154] on td "₹3,042.40" at bounding box center [492, 152] width 52 height 15
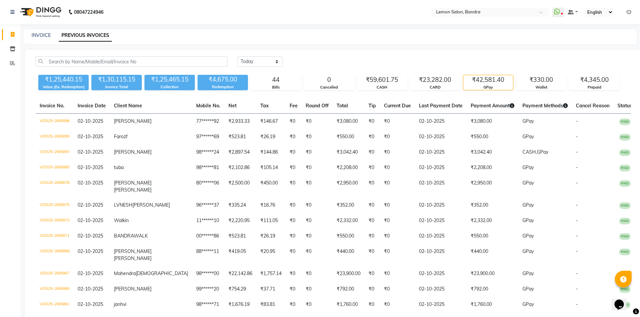
drag, startPoint x: 484, startPoint y: 90, endPoint x: 484, endPoint y: 94, distance: 4.0
click at [484, 90] on div "₹42,581.40 GPay" at bounding box center [488, 82] width 50 height 15
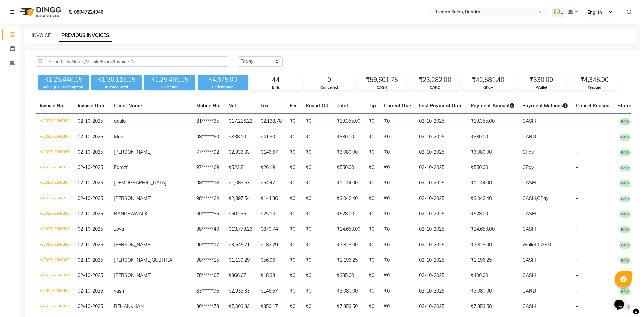
click at [495, 84] on div "₹42,581.40" at bounding box center [488, 79] width 50 height 9
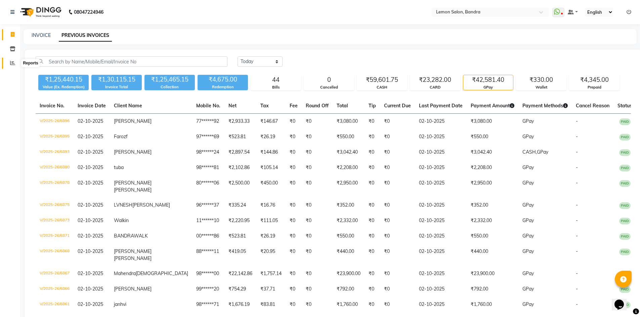
click at [10, 62] on icon at bounding box center [12, 62] width 5 height 5
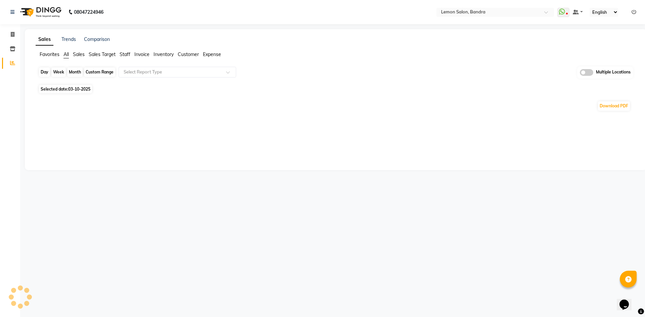
click at [42, 70] on div "Day" at bounding box center [44, 71] width 11 height 9
select select "10"
select select "2025"
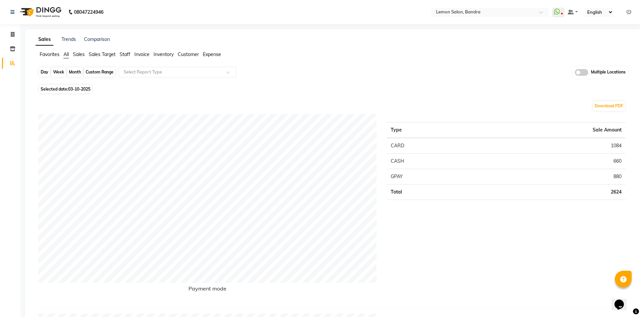
click at [43, 73] on div "Day" at bounding box center [44, 71] width 11 height 9
select select "10"
select select "2025"
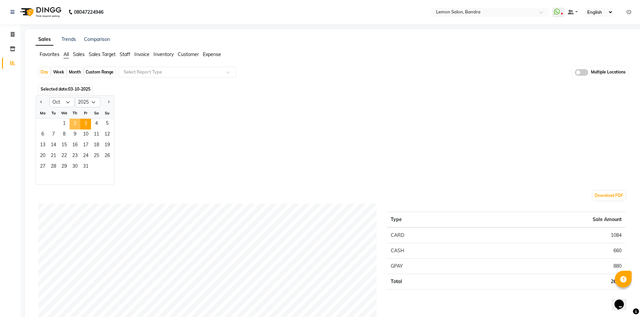
click at [73, 124] on span "2" at bounding box center [75, 124] width 11 height 11
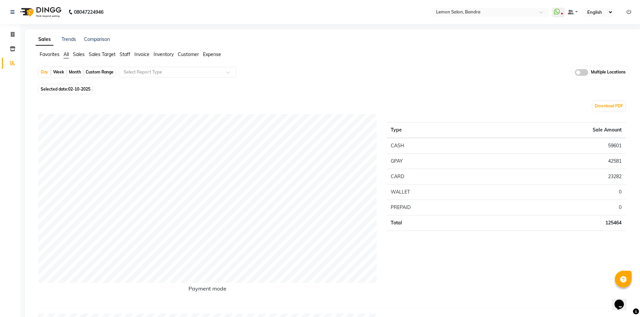
click at [614, 144] on td "59601" at bounding box center [557, 146] width 136 height 16
copy td "59601"
click at [103, 72] on div "Custom Range" at bounding box center [99, 71] width 31 height 9
select select "10"
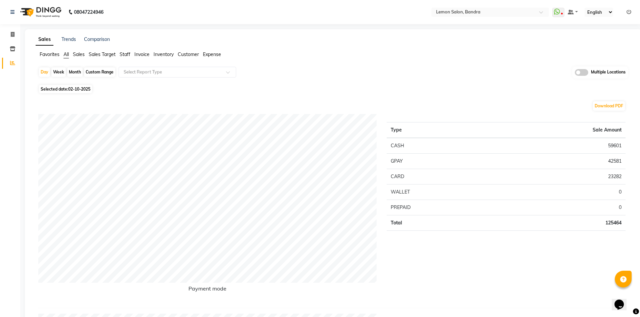
select select "2025"
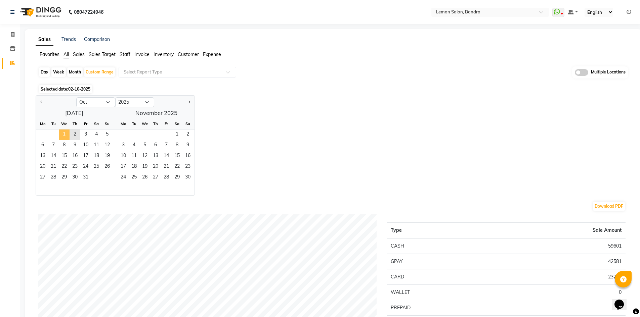
click at [64, 134] on span "1" at bounding box center [64, 135] width 11 height 11
click at [76, 133] on span "2" at bounding box center [75, 135] width 11 height 11
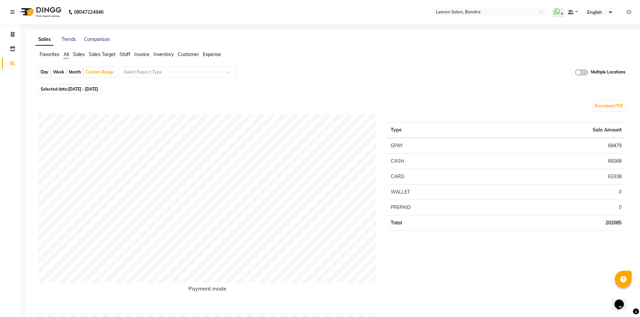
click at [613, 223] on td "202085" at bounding box center [557, 222] width 136 height 15
copy td "202085"
click at [449, 12] on input "text" at bounding box center [483, 12] width 97 height 7
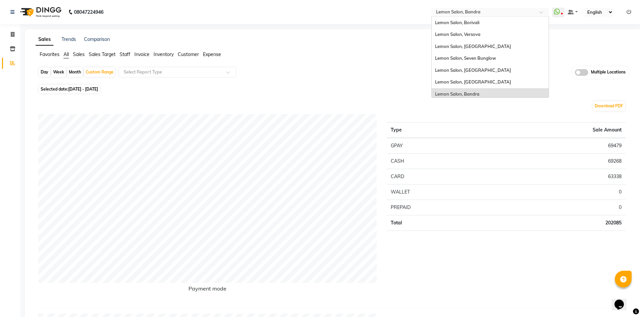
scroll to position [51, 0]
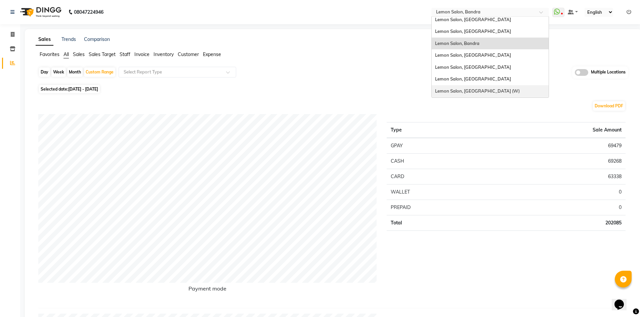
click at [461, 90] on span "Lemon Salon, [GEOGRAPHIC_DATA] (W)" at bounding box center [477, 90] width 85 height 5
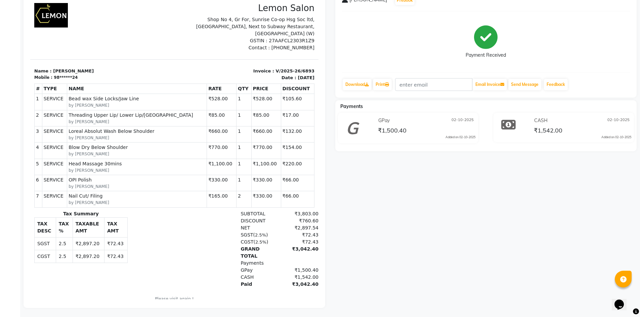
scroll to position [67, 0]
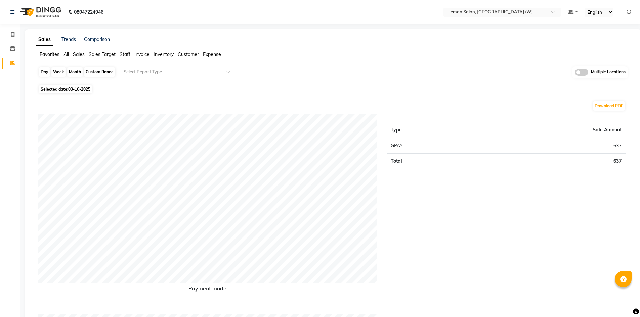
click at [44, 72] on div "Day" at bounding box center [44, 71] width 11 height 9
select select "10"
select select "2025"
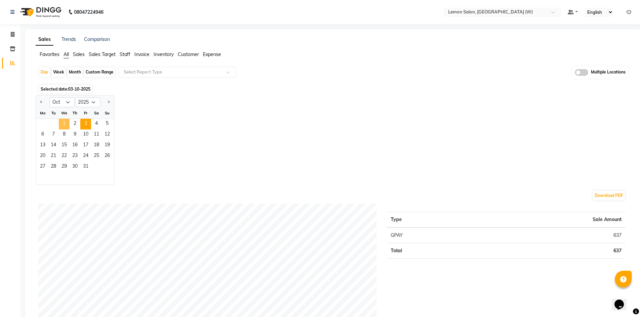
click at [65, 120] on span "1" at bounding box center [64, 124] width 11 height 11
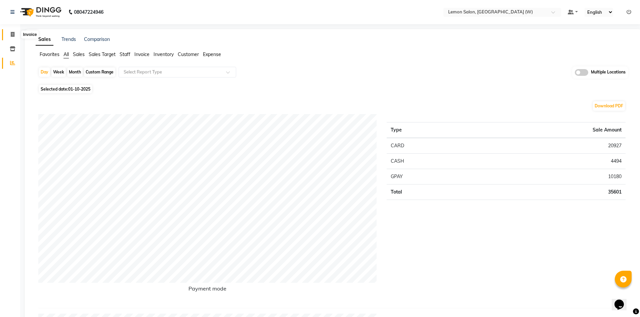
click at [13, 38] on span at bounding box center [13, 35] width 12 height 8
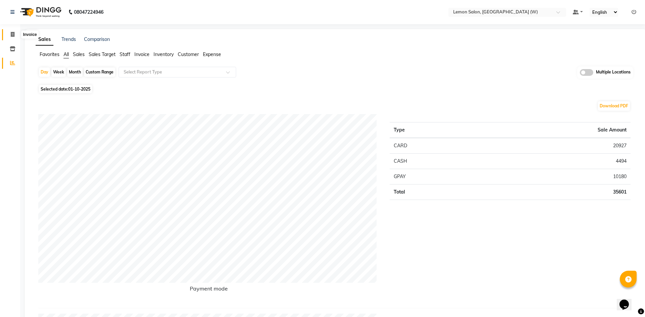
select select "8053"
select select "service"
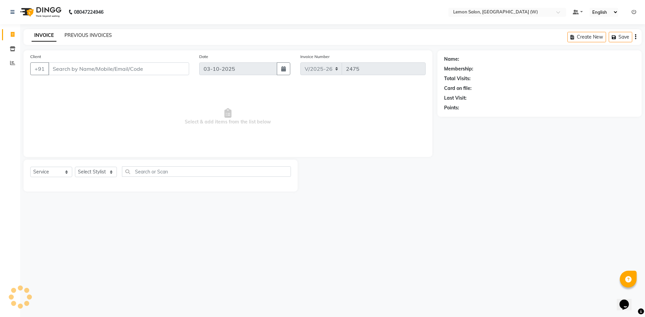
click at [86, 35] on link "PREVIOUS INVOICES" at bounding box center [87, 35] width 47 height 6
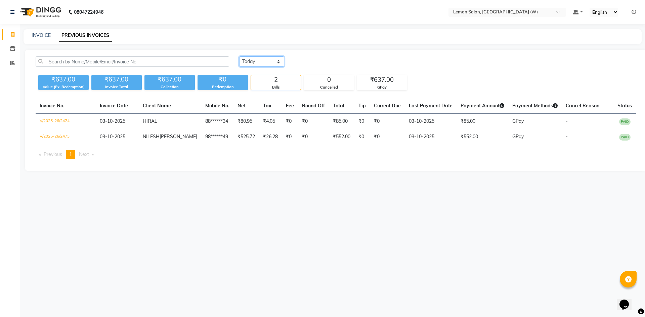
click at [269, 62] on select "Today Yesterday Custom Range" at bounding box center [261, 61] width 45 height 10
click at [239, 56] on select "Today Yesterday Custom Range" at bounding box center [261, 61] width 45 height 10
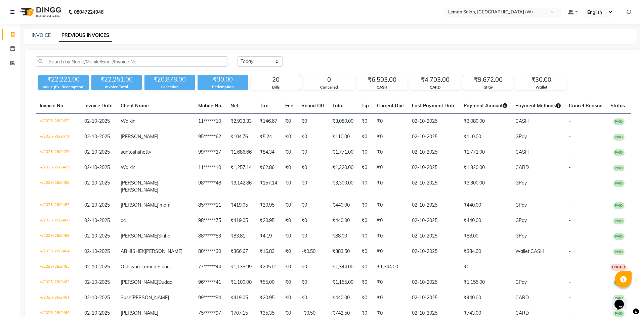
click at [483, 84] on div "₹9,672.00" at bounding box center [488, 79] width 50 height 9
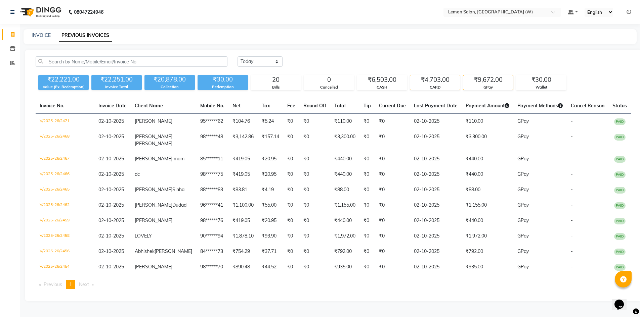
click at [443, 85] on div "CARD" at bounding box center [435, 88] width 50 height 6
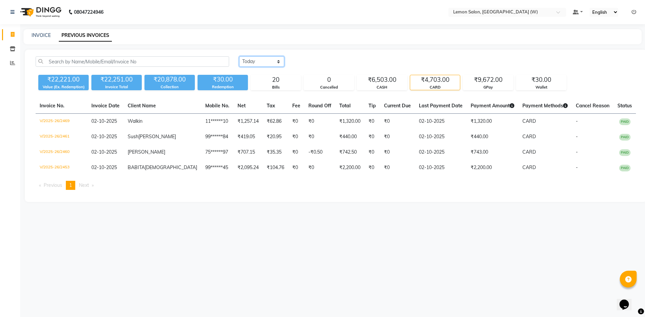
click at [265, 63] on select "Today Yesterday Custom Range" at bounding box center [261, 61] width 45 height 10
select select "range"
click at [239, 56] on select "Today Yesterday Custom Range" at bounding box center [261, 61] width 45 height 10
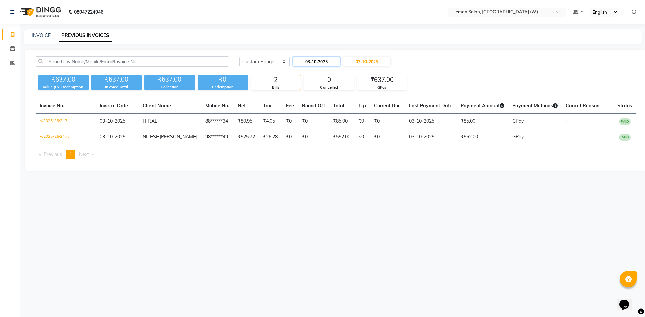
click at [313, 61] on input "03-10-2025" at bounding box center [316, 61] width 47 height 9
select select "10"
select select "2025"
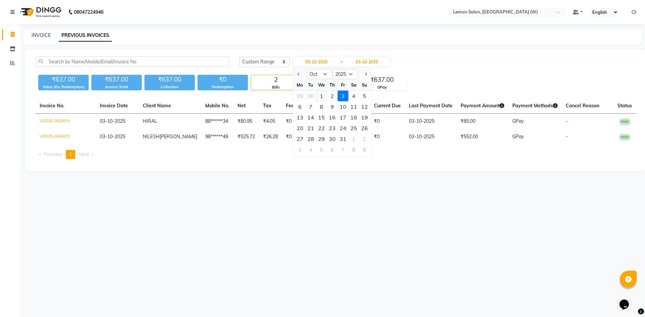
click at [322, 94] on div "1" at bounding box center [321, 96] width 11 height 11
type input "01-10-2025"
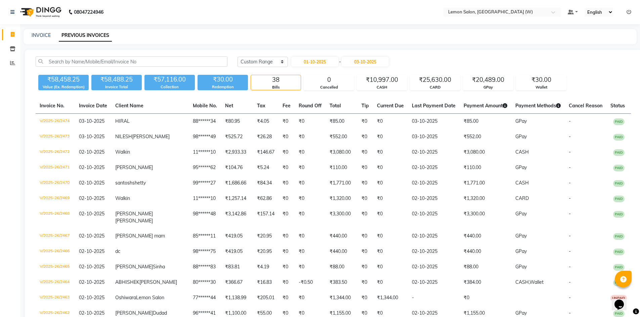
click at [87, 35] on link "PREVIOUS INVOICES" at bounding box center [85, 36] width 53 height 12
click at [11, 61] on icon at bounding box center [12, 62] width 5 height 5
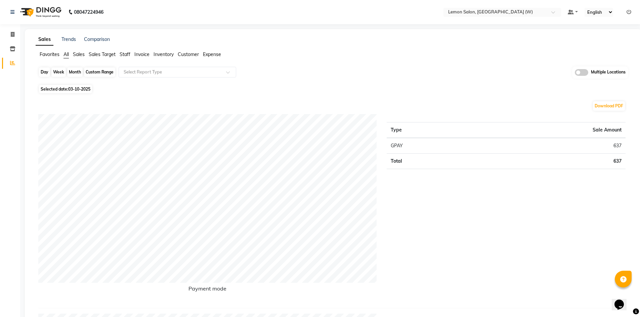
click at [47, 70] on div "Day" at bounding box center [44, 71] width 11 height 9
select select "10"
select select "2025"
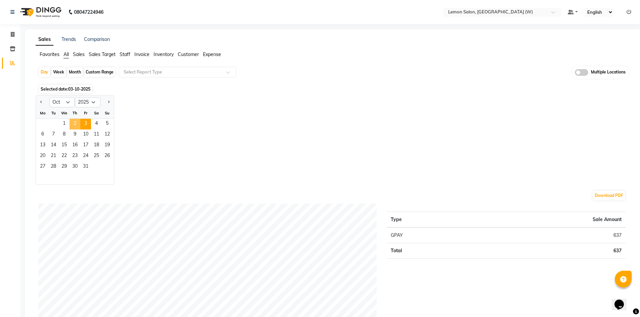
click at [73, 120] on span "2" at bounding box center [75, 124] width 11 height 11
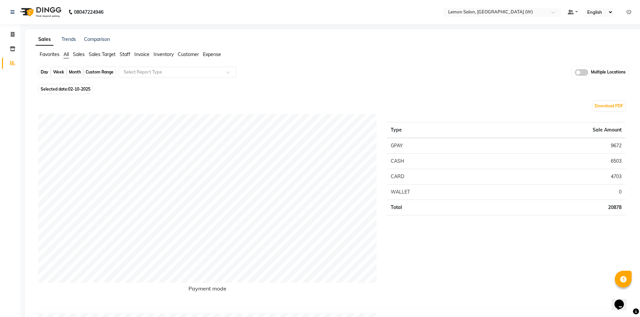
click at [43, 71] on div "Day" at bounding box center [44, 71] width 11 height 9
select select "10"
select select "2025"
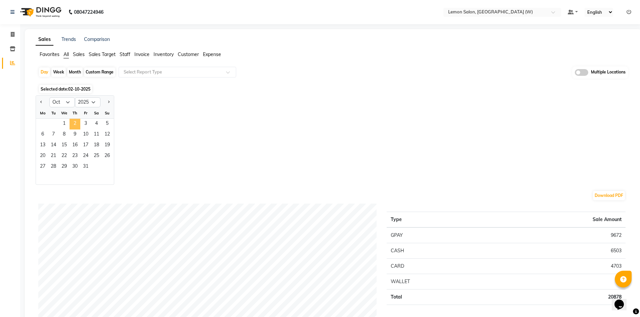
click at [80, 123] on span "2" at bounding box center [75, 124] width 11 height 11
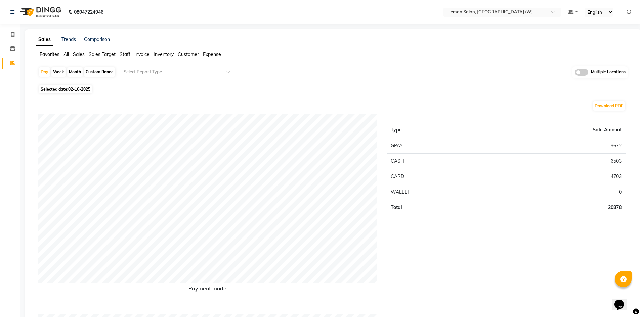
drag, startPoint x: 46, startPoint y: 72, endPoint x: 37, endPoint y: 72, distance: 9.7
click at [44, 72] on div "Day" at bounding box center [44, 71] width 11 height 9
select select "10"
select select "2025"
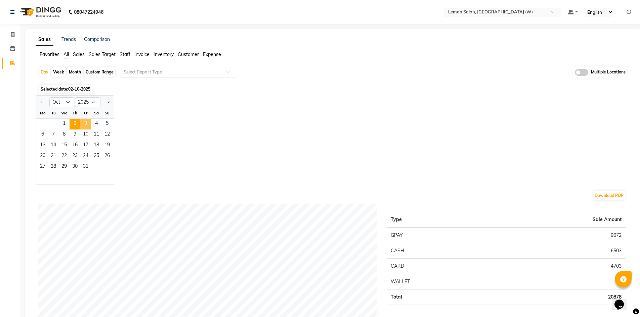
click at [84, 127] on span "3" at bounding box center [85, 124] width 11 height 11
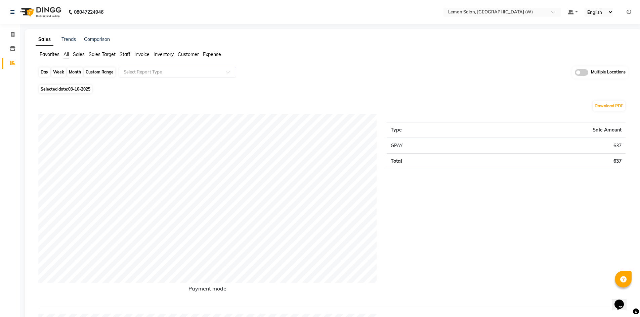
click at [46, 75] on div "Day" at bounding box center [44, 71] width 11 height 9
select select "10"
select select "2025"
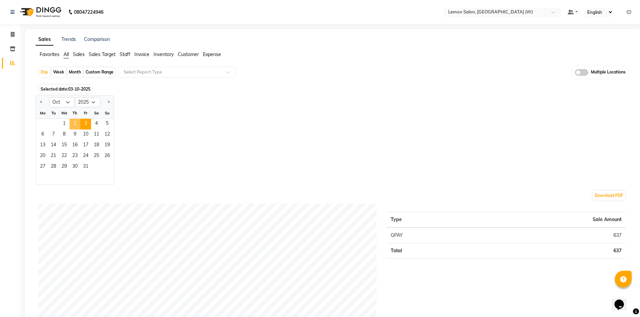
click at [75, 122] on span "2" at bounding box center [75, 124] width 11 height 11
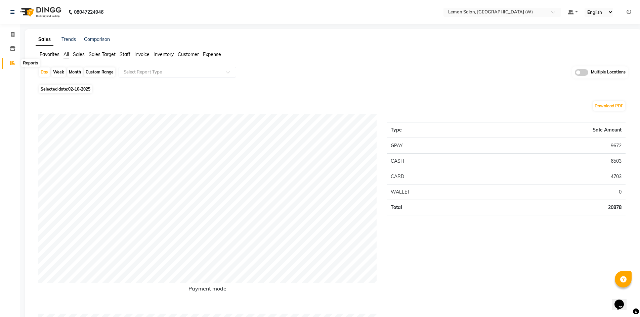
click at [15, 62] on icon at bounding box center [12, 62] width 5 height 5
click at [12, 64] on icon at bounding box center [12, 62] width 5 height 5
click at [45, 71] on div "Day" at bounding box center [44, 71] width 11 height 9
select select "10"
select select "2025"
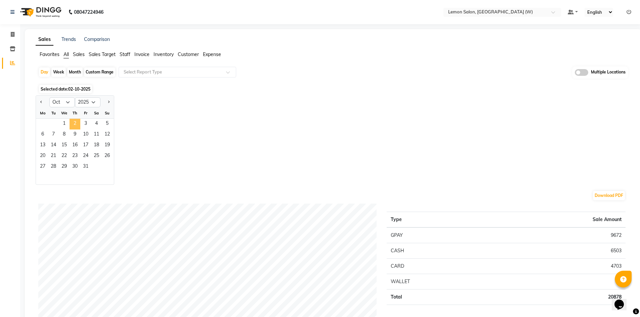
click at [74, 122] on span "2" at bounding box center [75, 124] width 11 height 11
